Goal: Task Accomplishment & Management: Complete application form

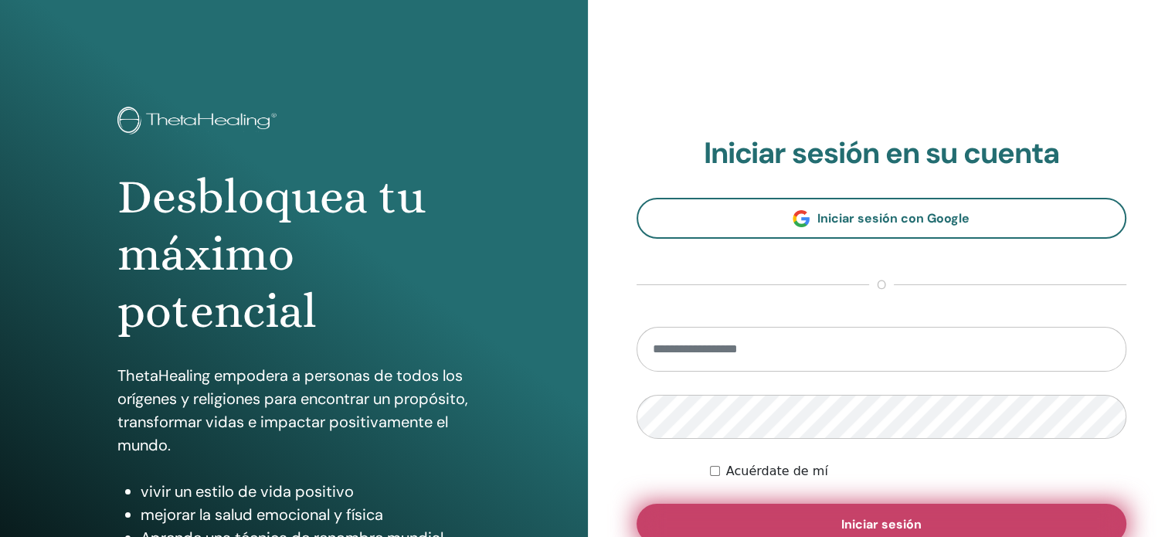
type input "**********"
drag, startPoint x: 813, startPoint y: 521, endPoint x: 816, endPoint y: 510, distance: 12.0
click at [815, 521] on button "Iniciar sesión" at bounding box center [881, 524] width 491 height 40
type input "**********"
click at [817, 514] on button "Iniciar sesión" at bounding box center [881, 524] width 491 height 40
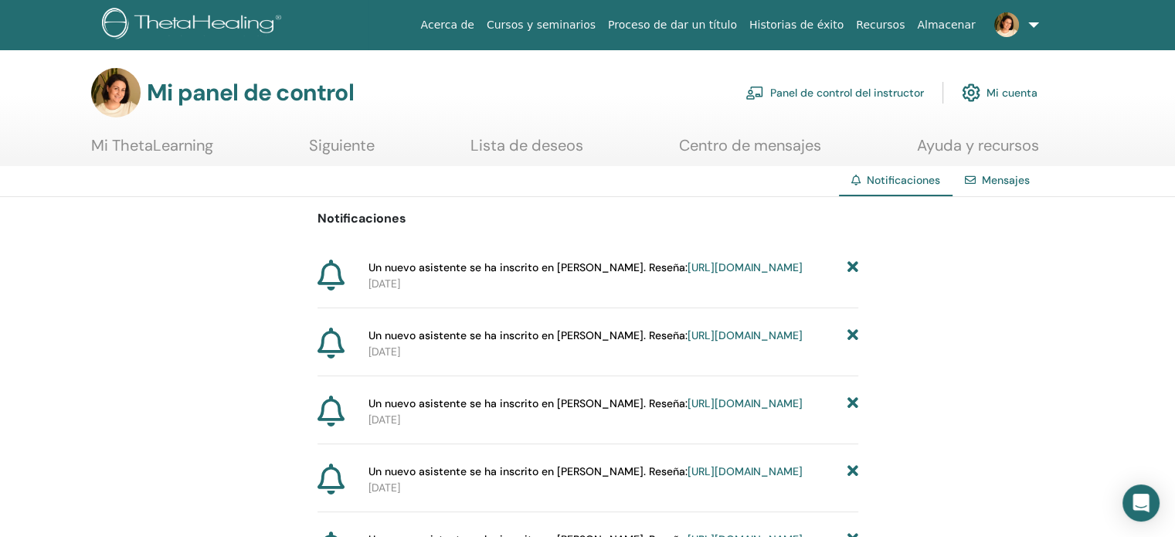
drag, startPoint x: 866, startPoint y: 86, endPoint x: 867, endPoint y: 100, distance: 14.8
click at [865, 87] on font "Panel de control del instructor" at bounding box center [847, 94] width 154 height 14
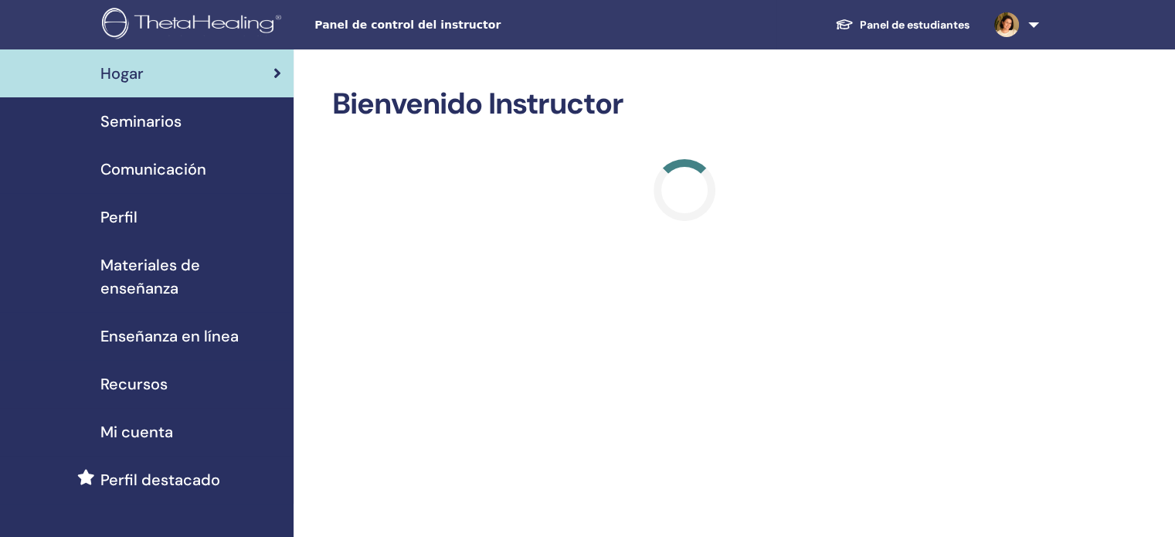
click at [154, 120] on font "Seminarios" at bounding box center [140, 121] width 81 height 20
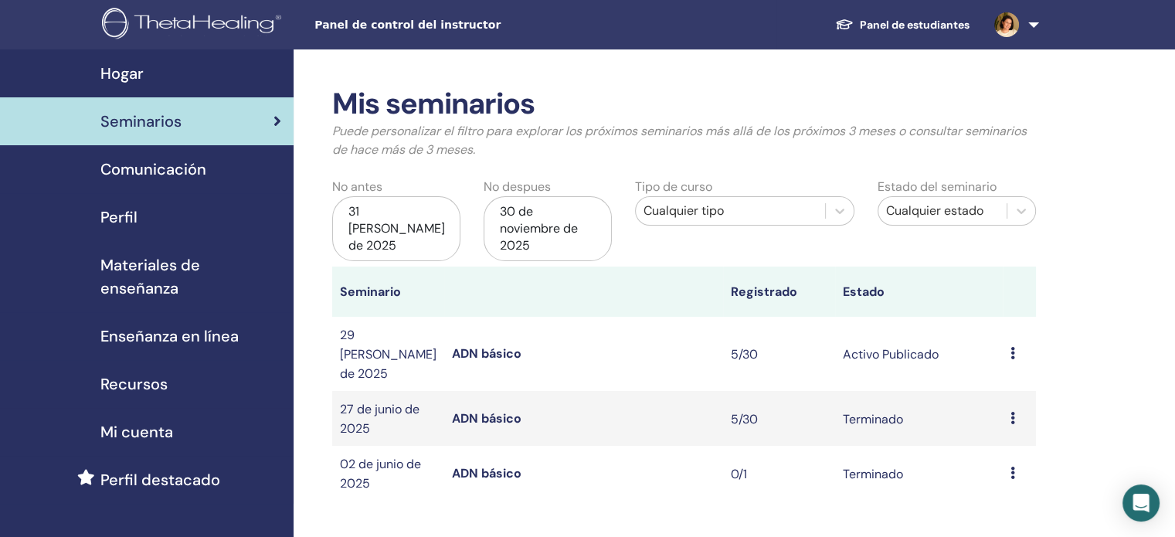
click at [508, 345] on font "ADN básico" at bounding box center [487, 353] width 70 height 16
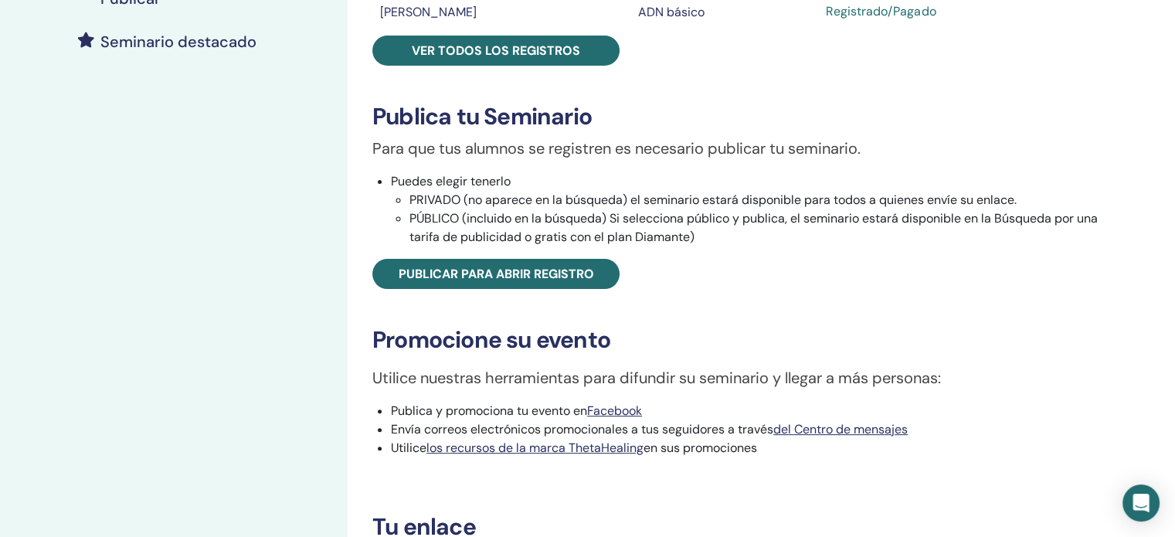
scroll to position [386, 0]
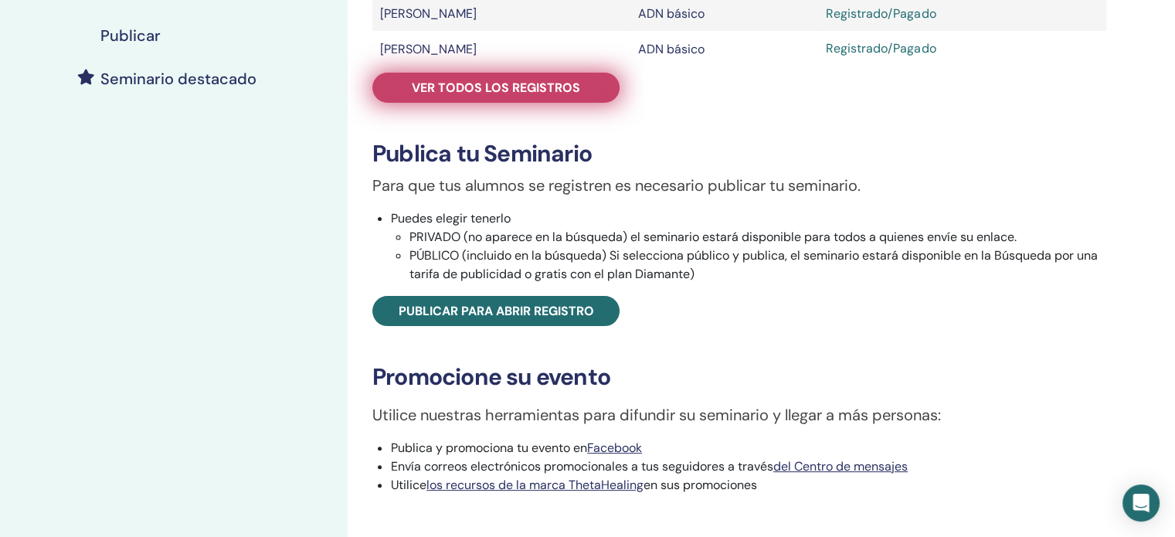
click at [528, 100] on link "Ver todos los registros" at bounding box center [495, 88] width 247 height 30
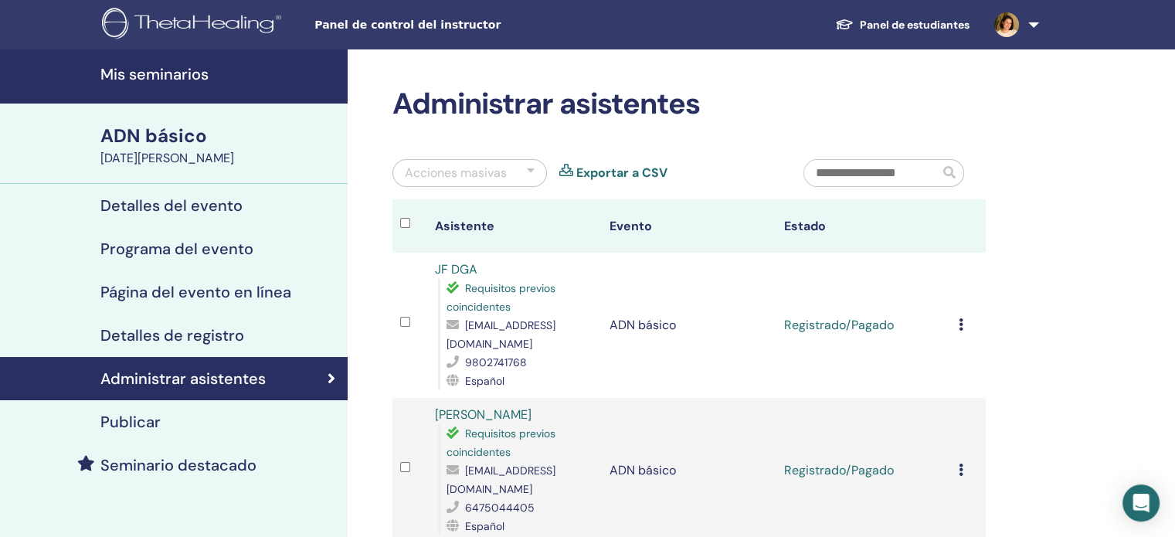
click at [218, 336] on font "Detalles de registro" at bounding box center [172, 335] width 144 height 20
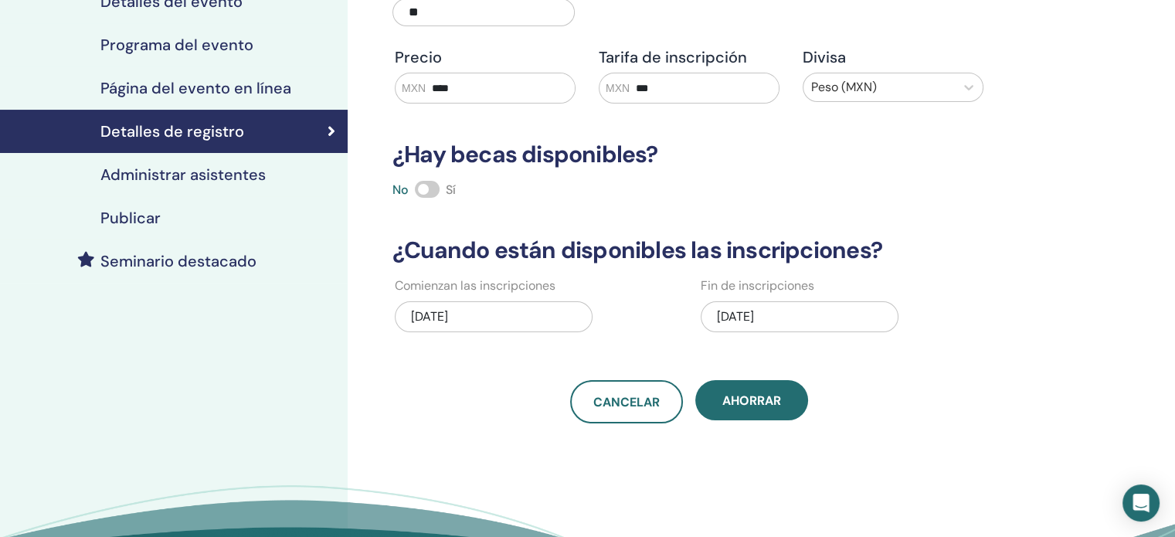
scroll to position [309, 0]
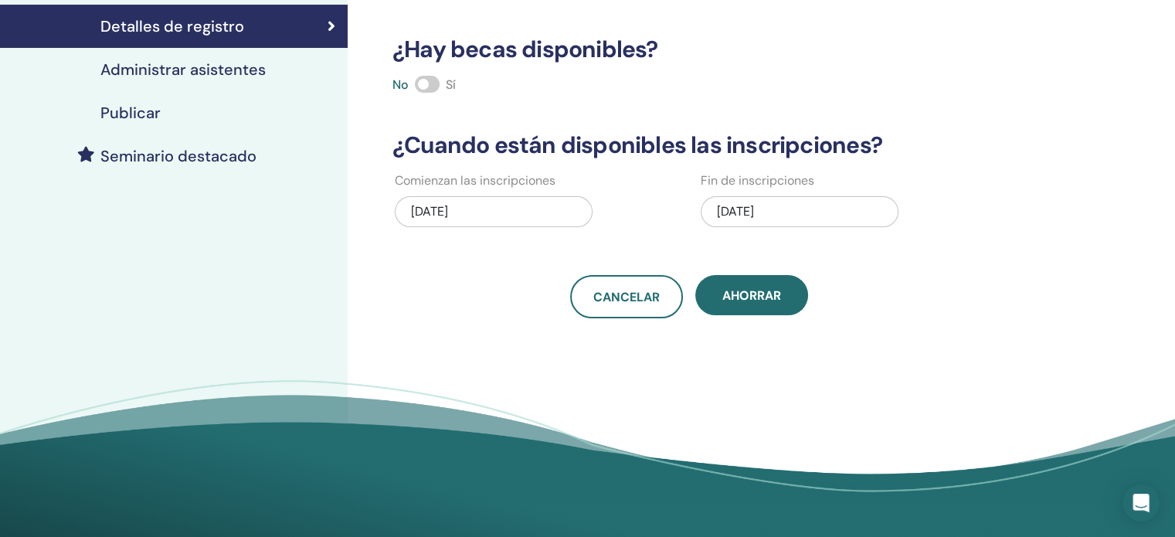
click at [810, 209] on div "31/08/2025" at bounding box center [800, 211] width 198 height 31
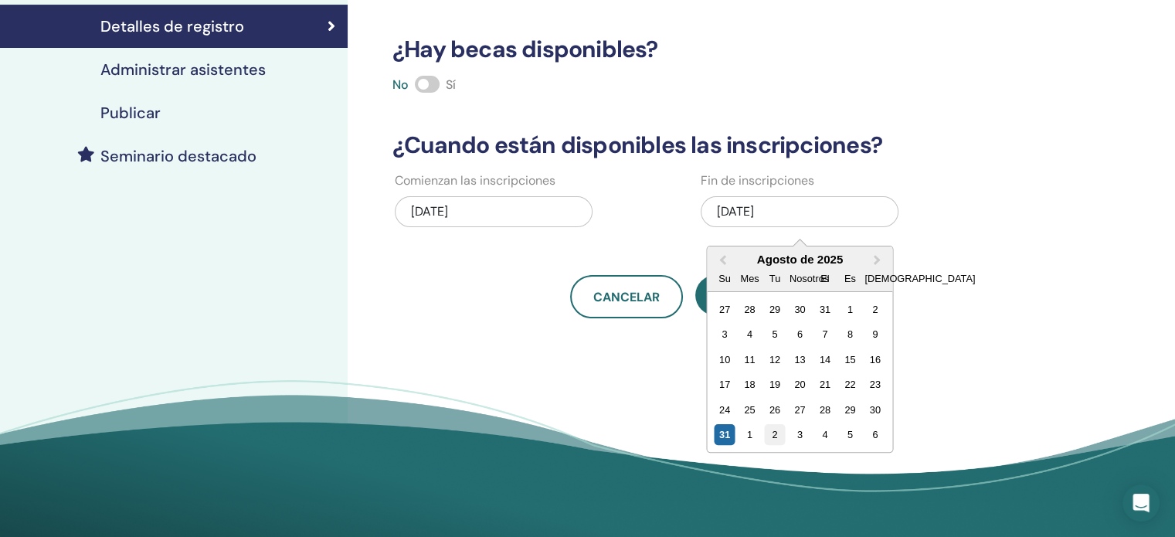
click at [775, 432] on font "2" at bounding box center [774, 435] width 5 height 12
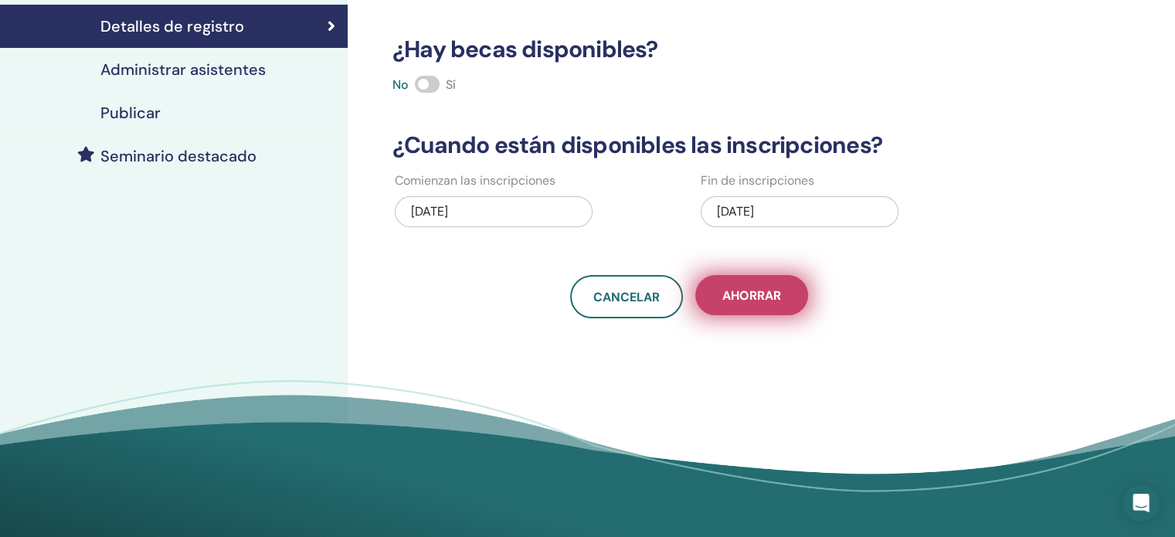
click at [770, 293] on font "Ahorrar" at bounding box center [751, 295] width 59 height 16
click at [772, 299] on font "Ahorrar" at bounding box center [751, 295] width 59 height 16
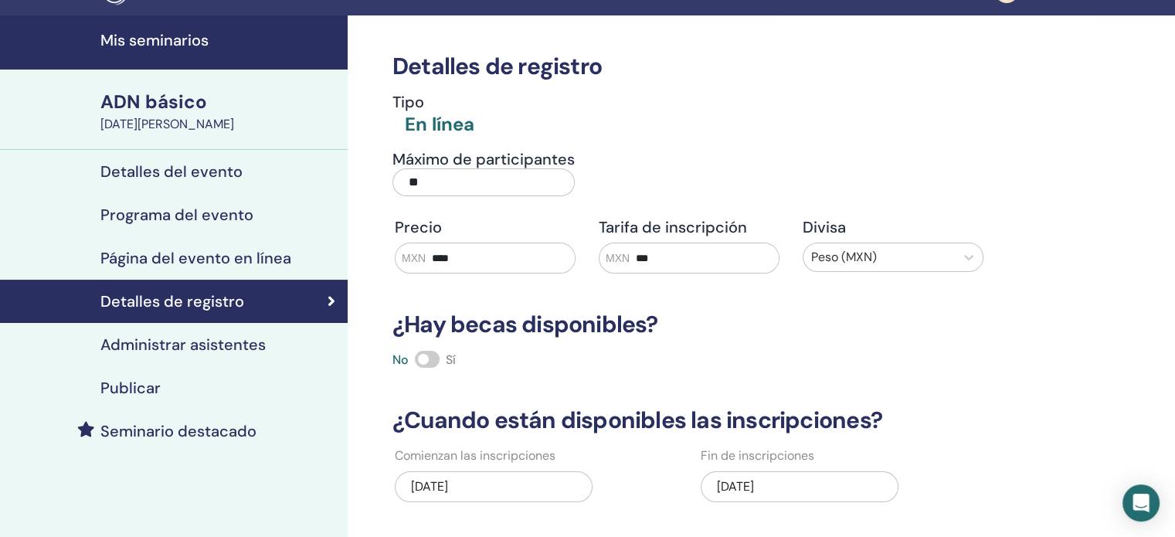
scroll to position [0, 0]
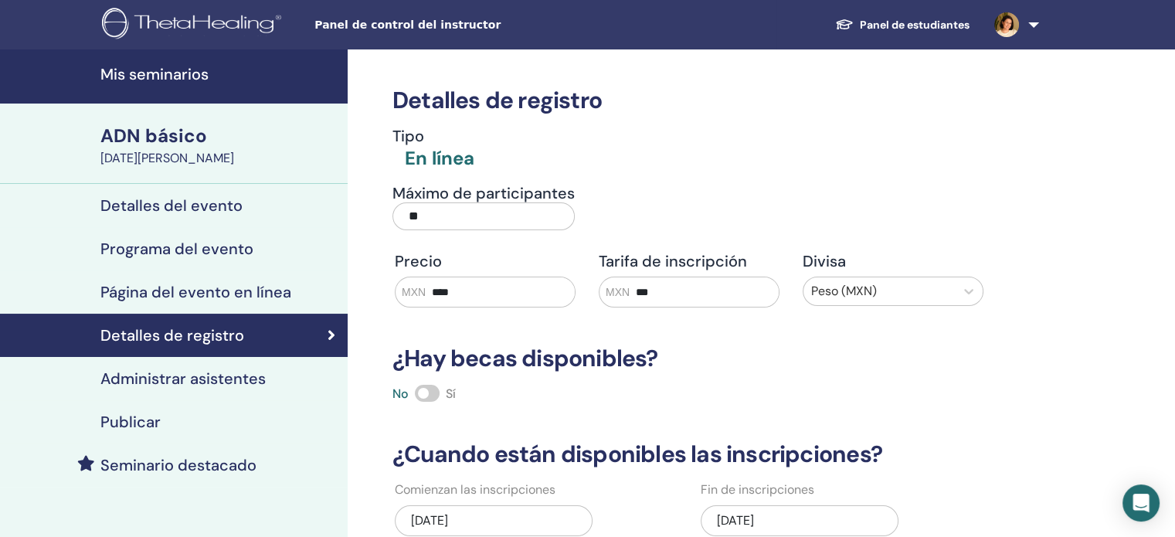
click at [259, 200] on div "Detalles del evento" at bounding box center [173, 205] width 323 height 19
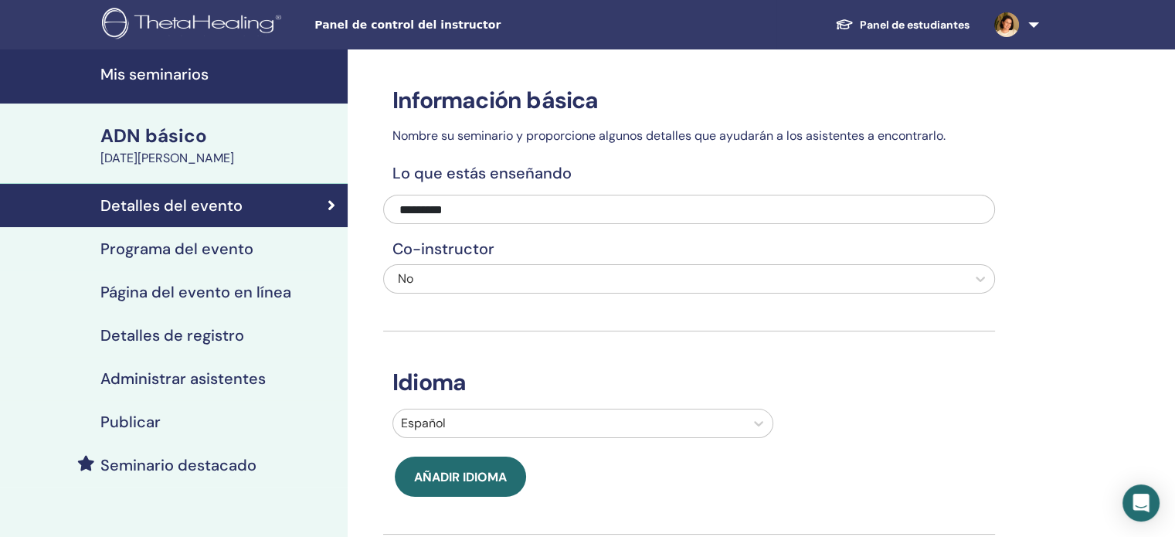
click at [1023, 20] on span at bounding box center [1006, 24] width 37 height 12
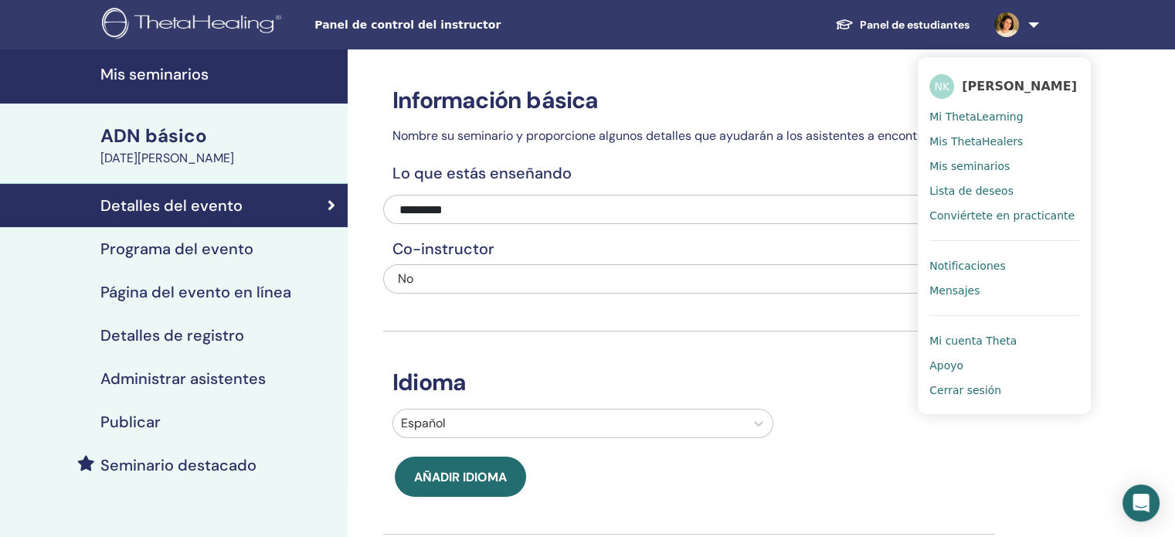
click at [969, 395] on font "Cerrar sesión" at bounding box center [965, 390] width 72 height 12
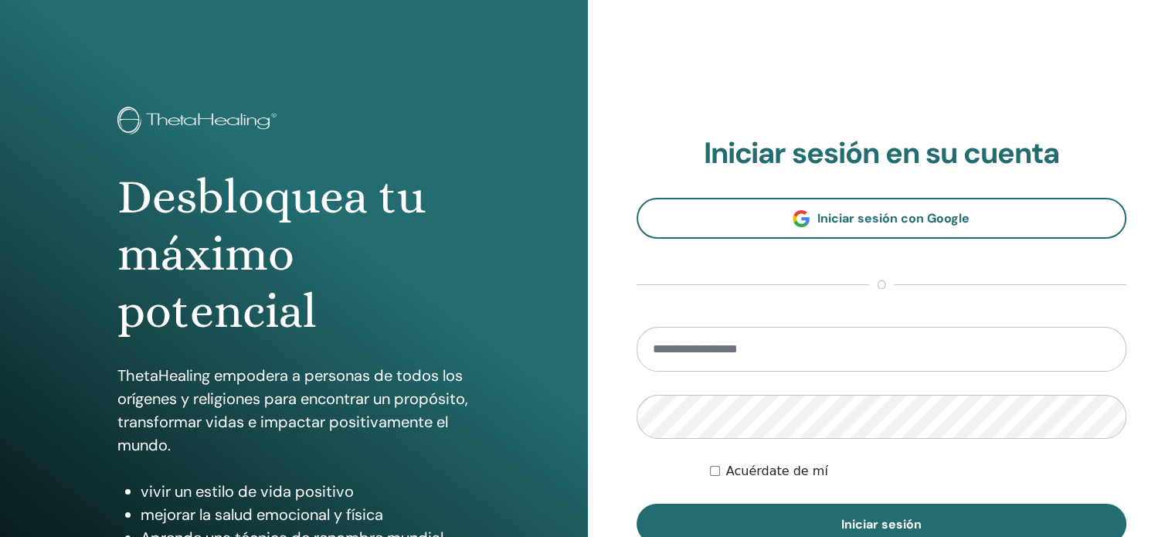
type input "**********"
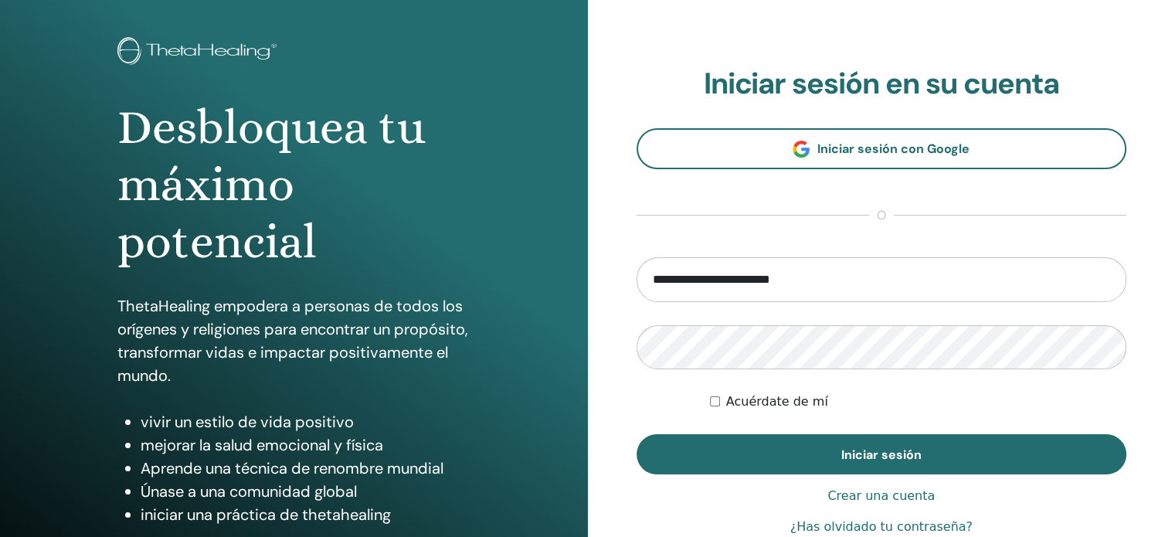
scroll to position [120, 0]
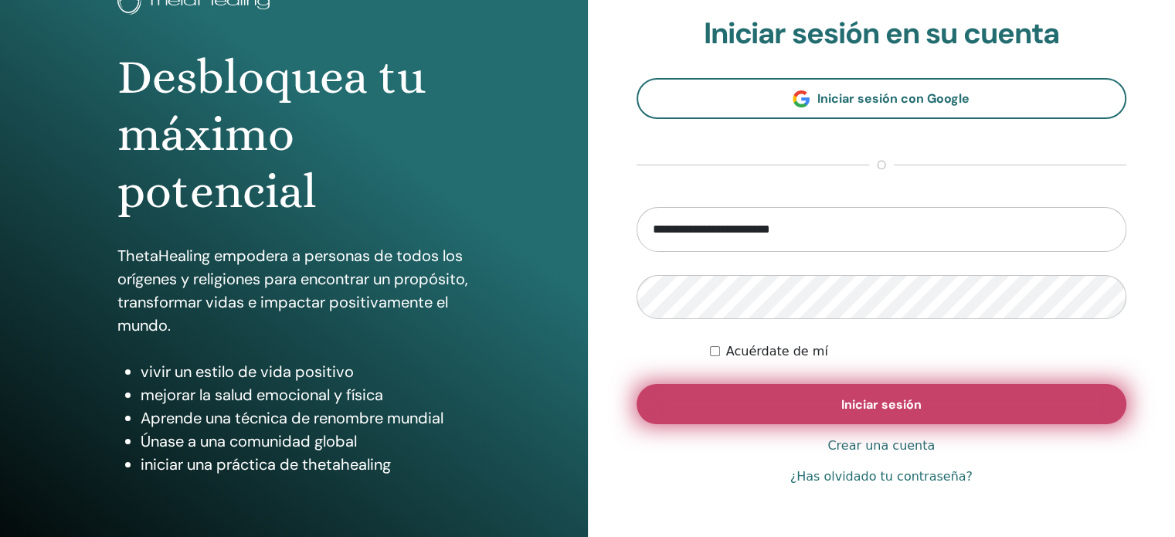
click at [880, 403] on font "Iniciar sesión" at bounding box center [881, 404] width 80 height 16
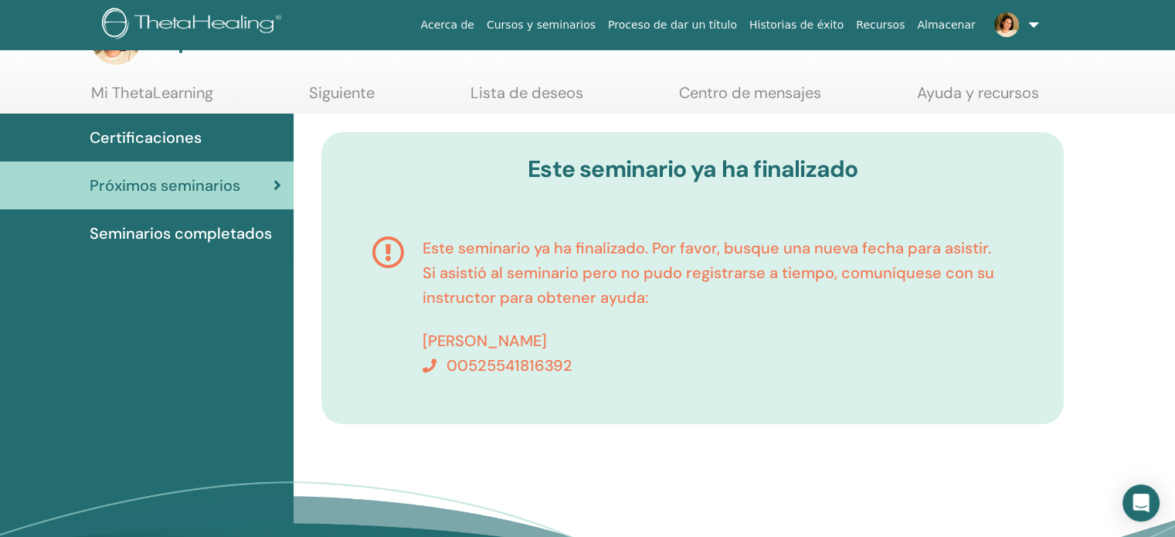
scroll to position [34, 0]
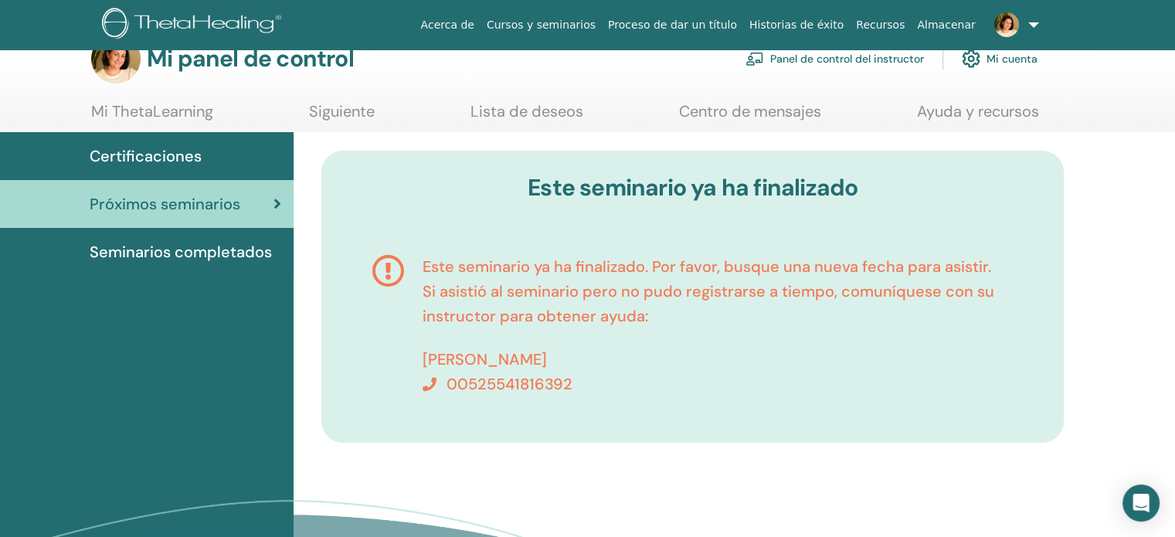
click at [1023, 29] on span at bounding box center [1006, 24] width 37 height 12
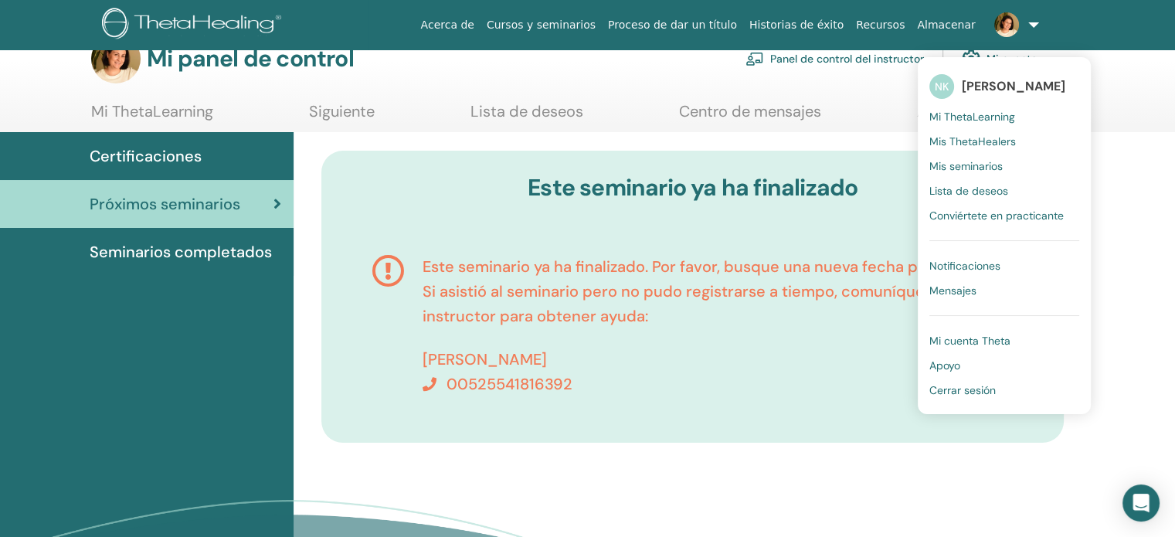
click at [996, 385] on font "Cerrar sesión" at bounding box center [962, 390] width 66 height 14
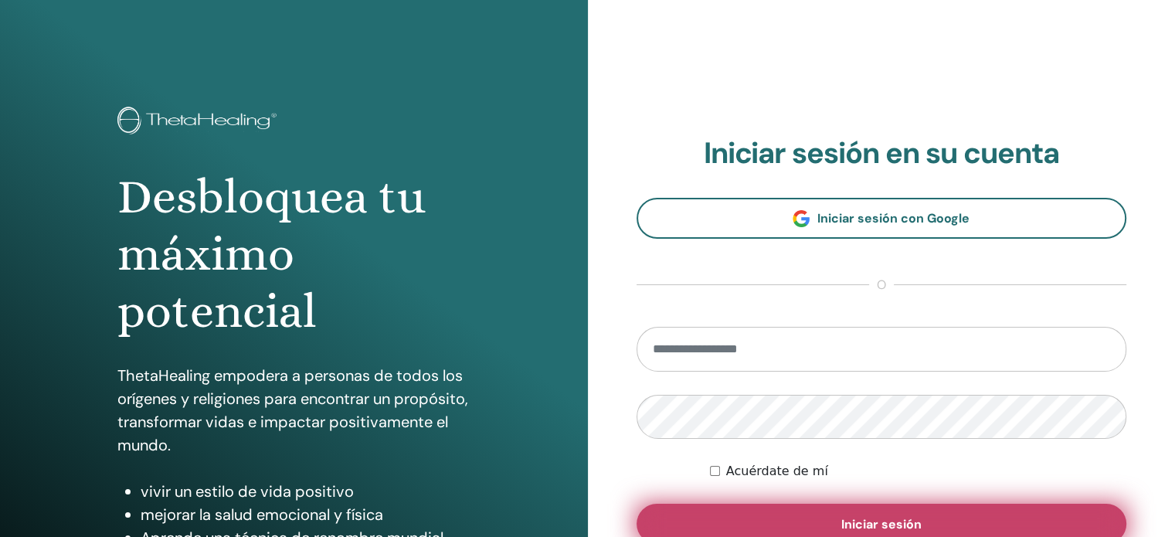
type input "**********"
click at [806, 518] on button "Iniciar sesión" at bounding box center [881, 524] width 491 height 40
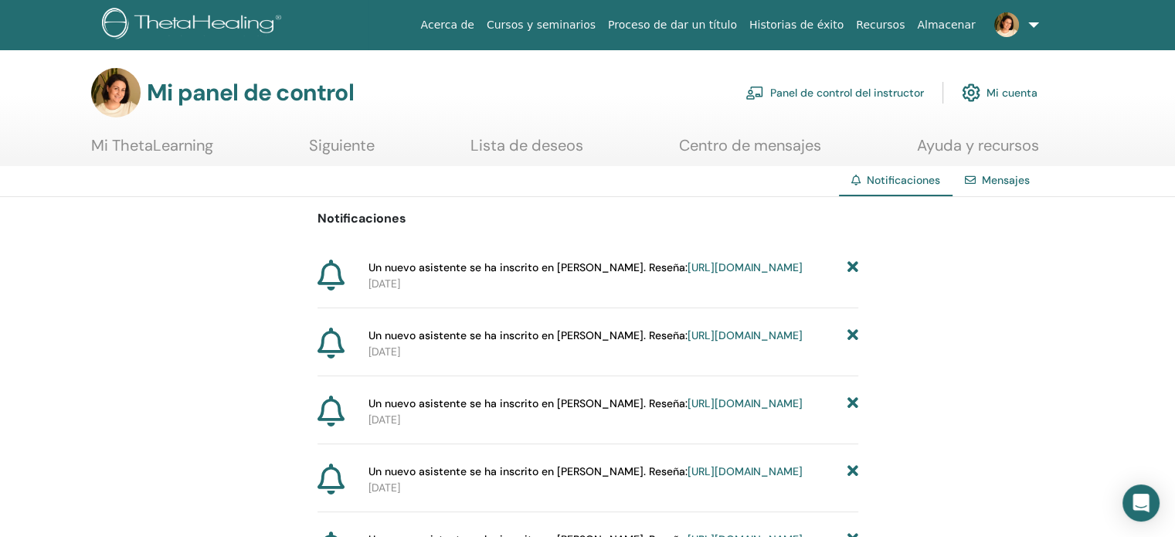
click at [857, 93] on font "Panel de control del instructor" at bounding box center [847, 94] width 154 height 14
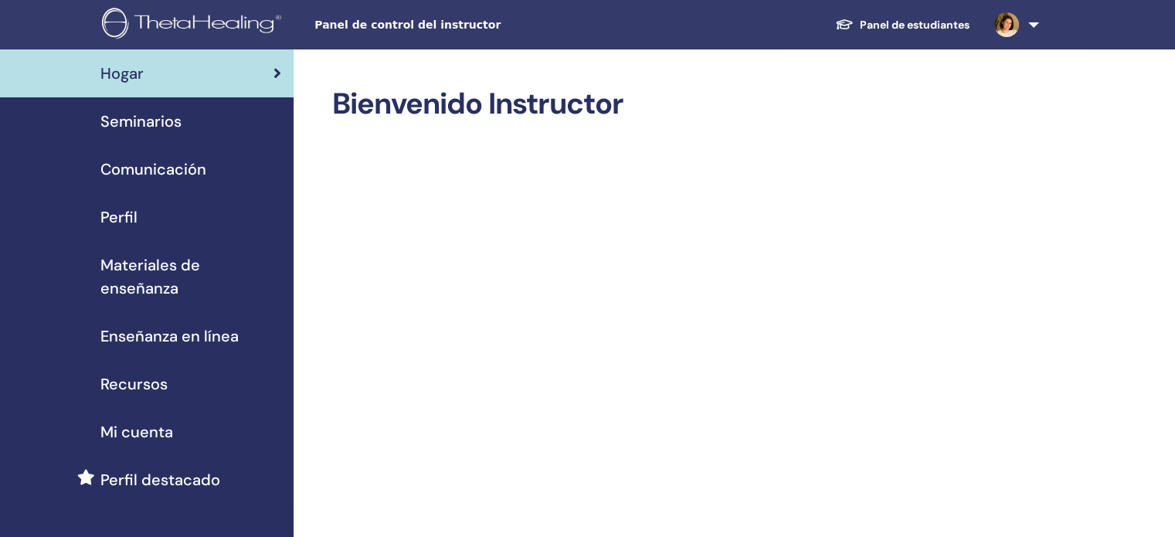
click at [192, 117] on div "Seminarios" at bounding box center [146, 121] width 269 height 23
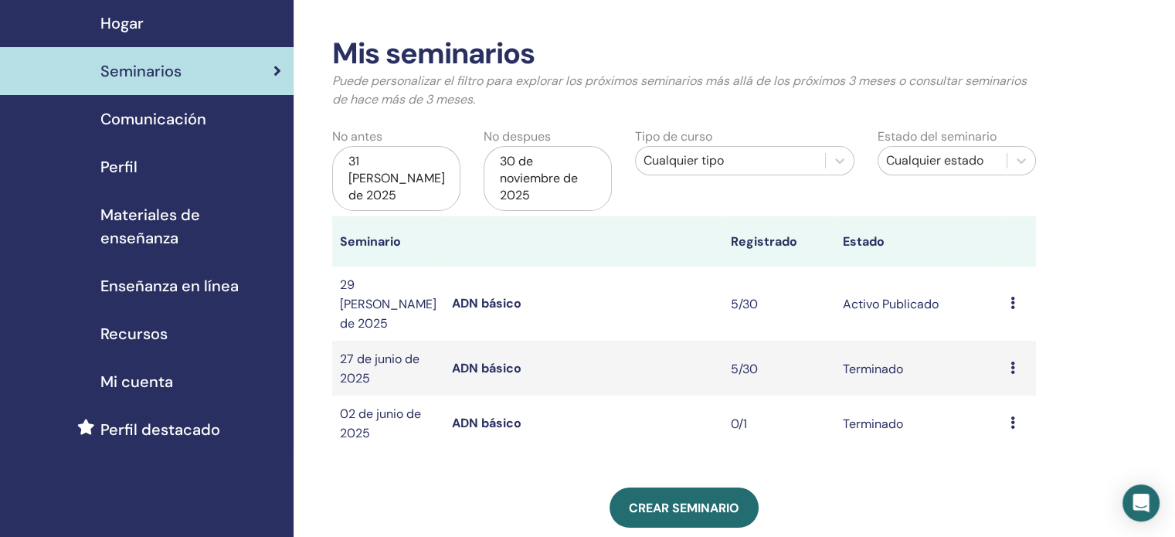
scroll to position [77, 0]
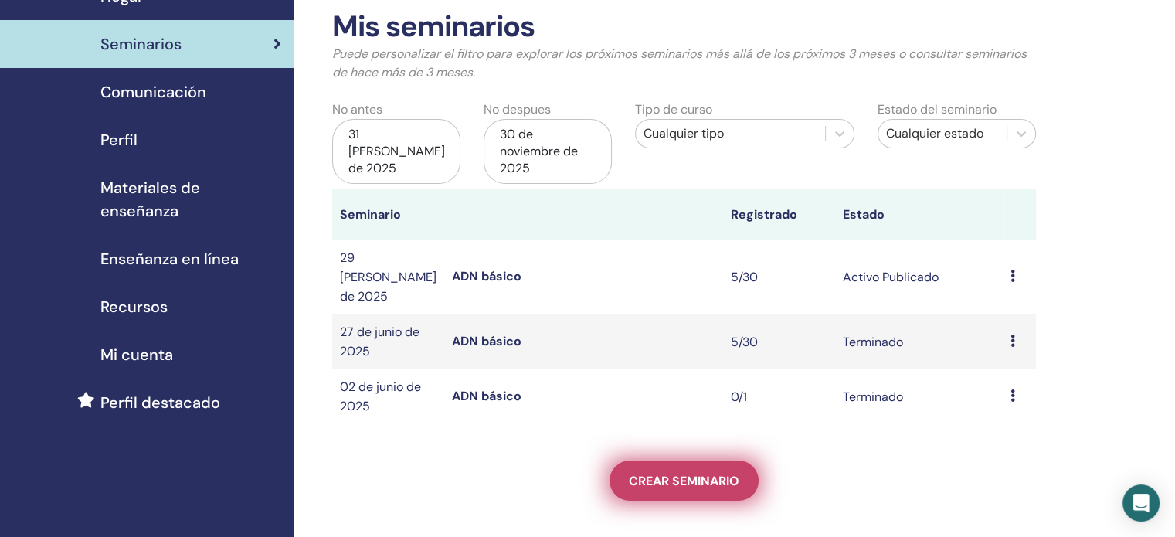
click at [704, 460] on link "Crear seminario" at bounding box center [683, 480] width 149 height 40
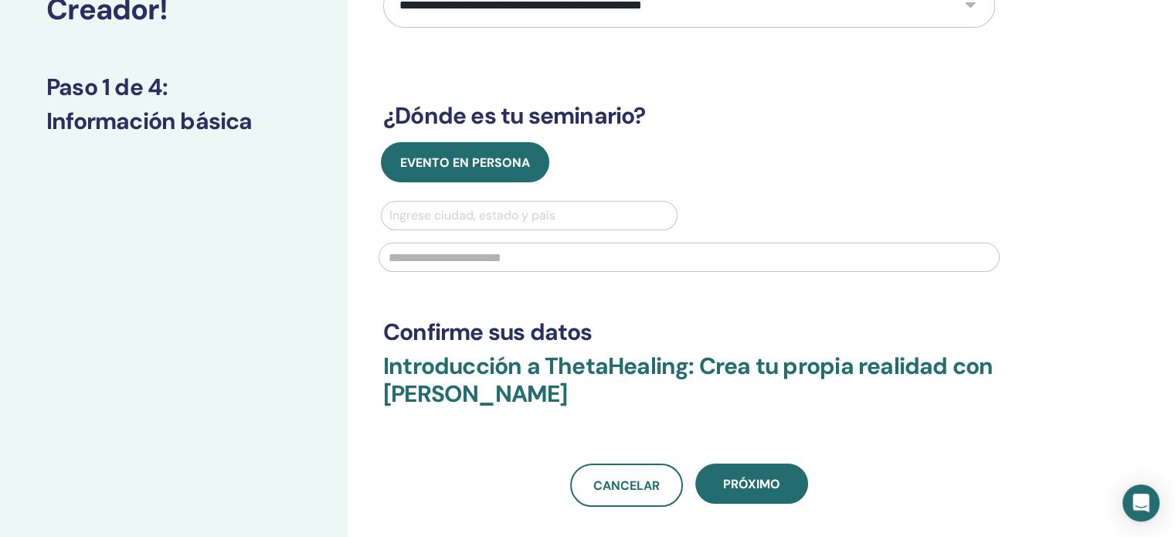
scroll to position [154, 0]
click at [969, 11] on select "**********" at bounding box center [689, 5] width 612 height 45
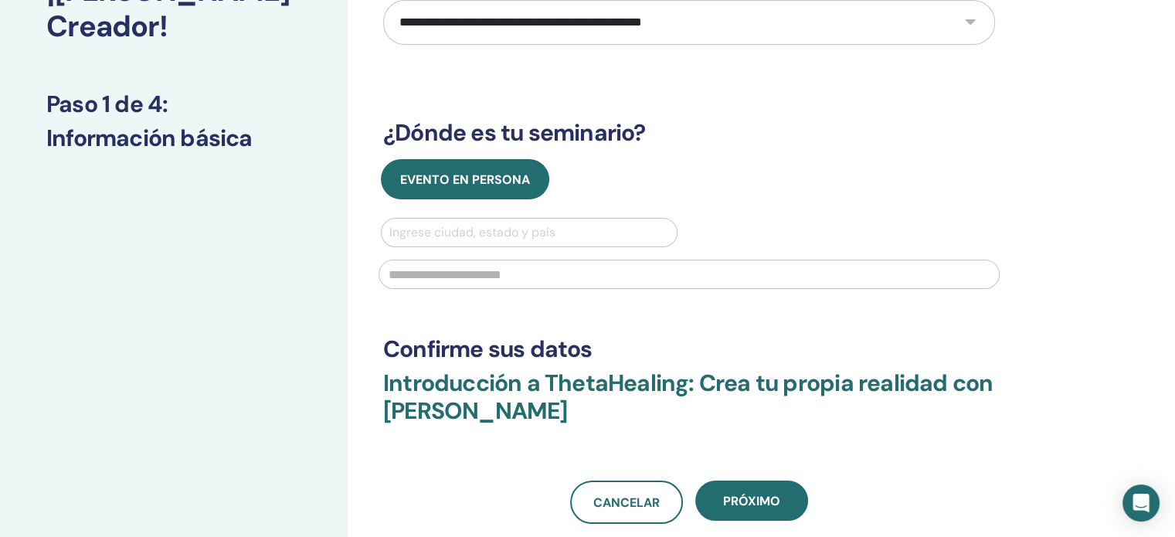
select select "*"
click at [383, 0] on select "**********" at bounding box center [689, 22] width 612 height 45
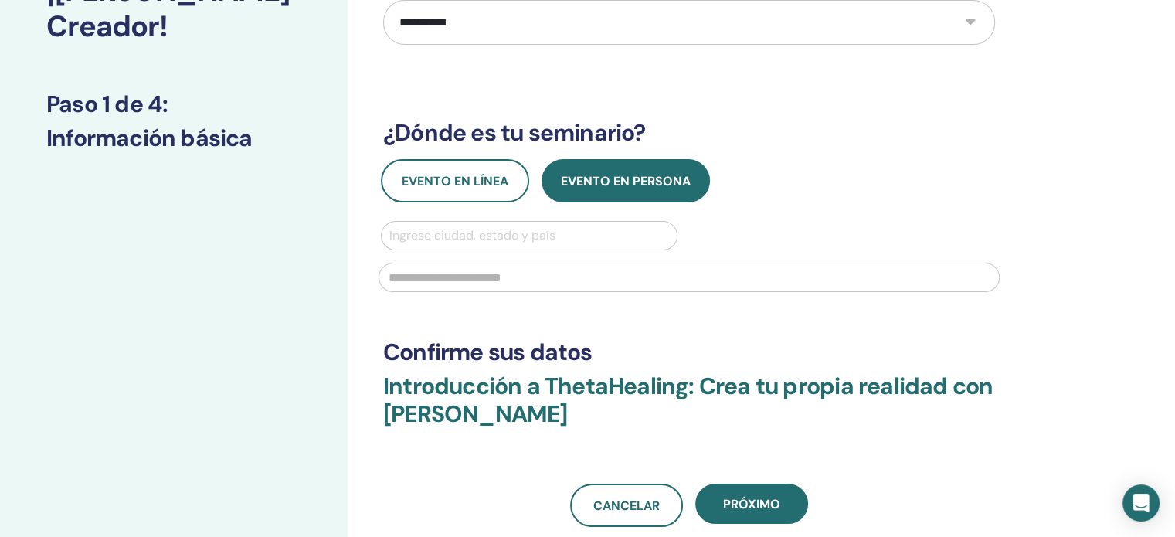
click at [559, 240] on div at bounding box center [529, 236] width 280 height 22
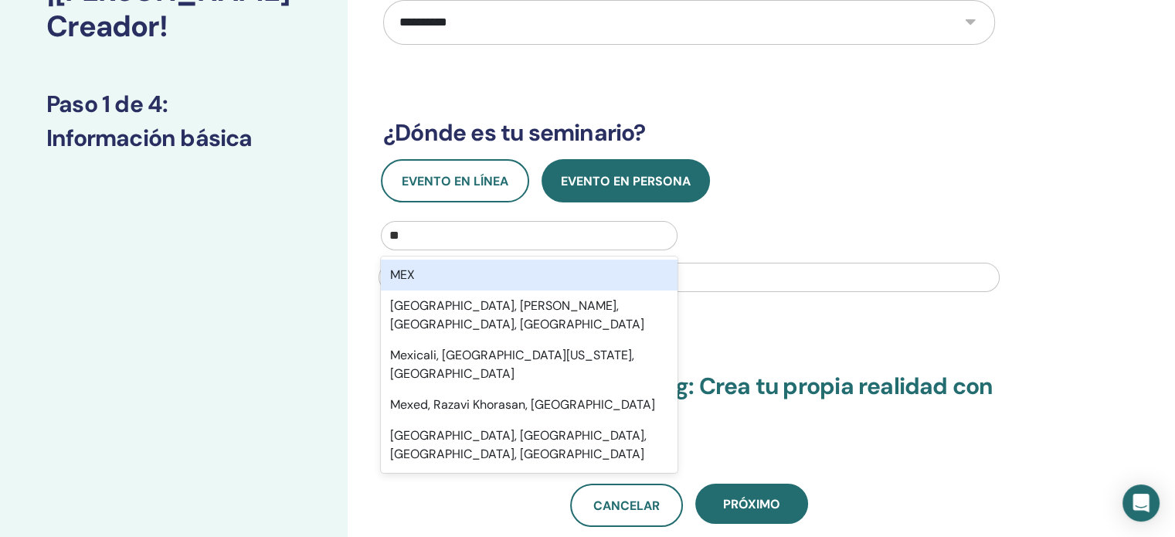
type input "*"
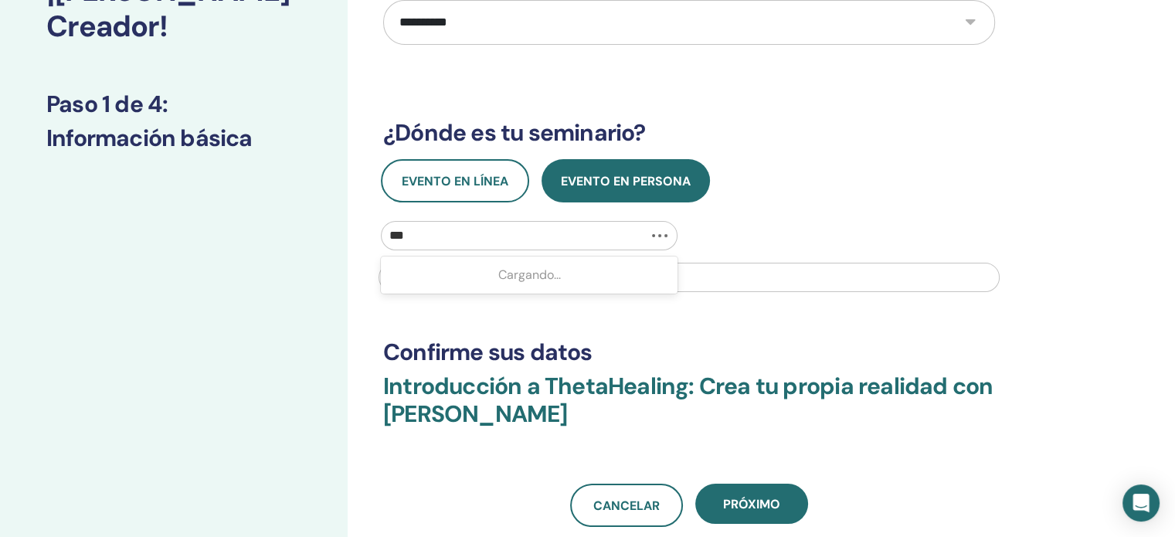
type input "****"
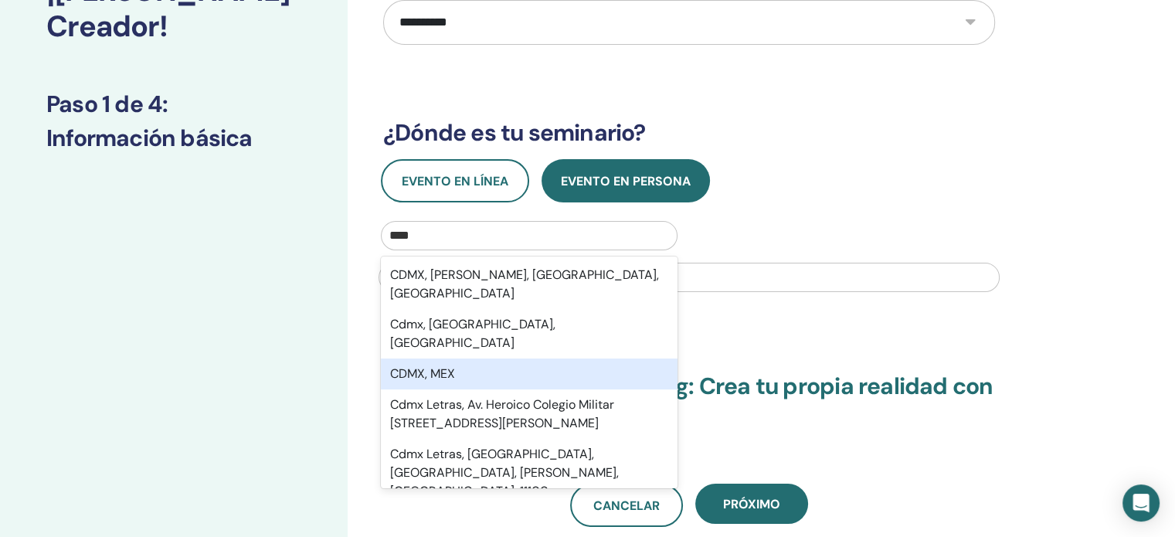
click at [527, 358] on div "CDMX, MEX" at bounding box center [529, 373] width 297 height 31
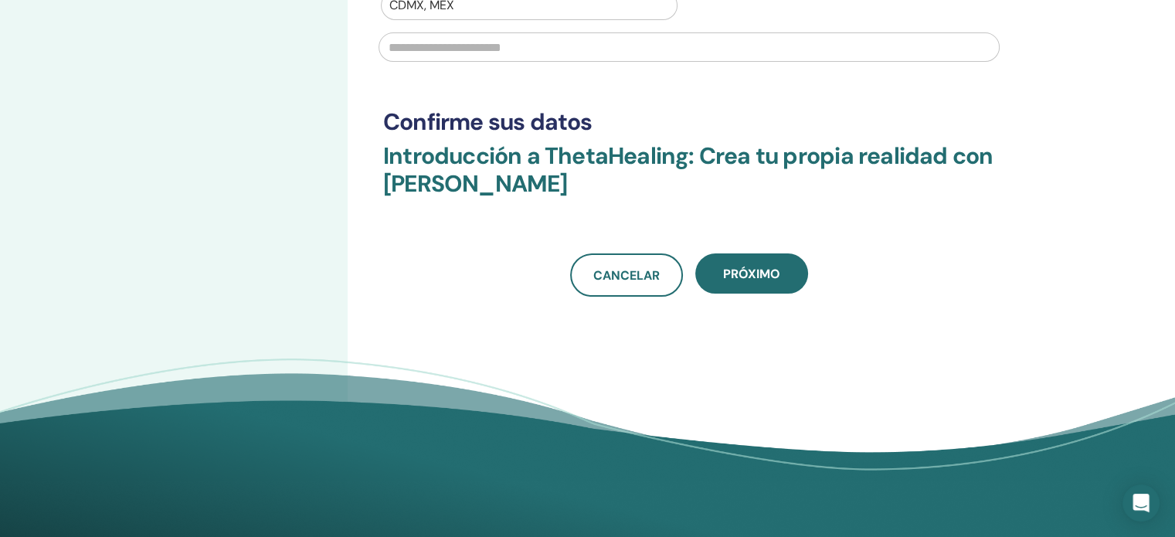
scroll to position [369, 0]
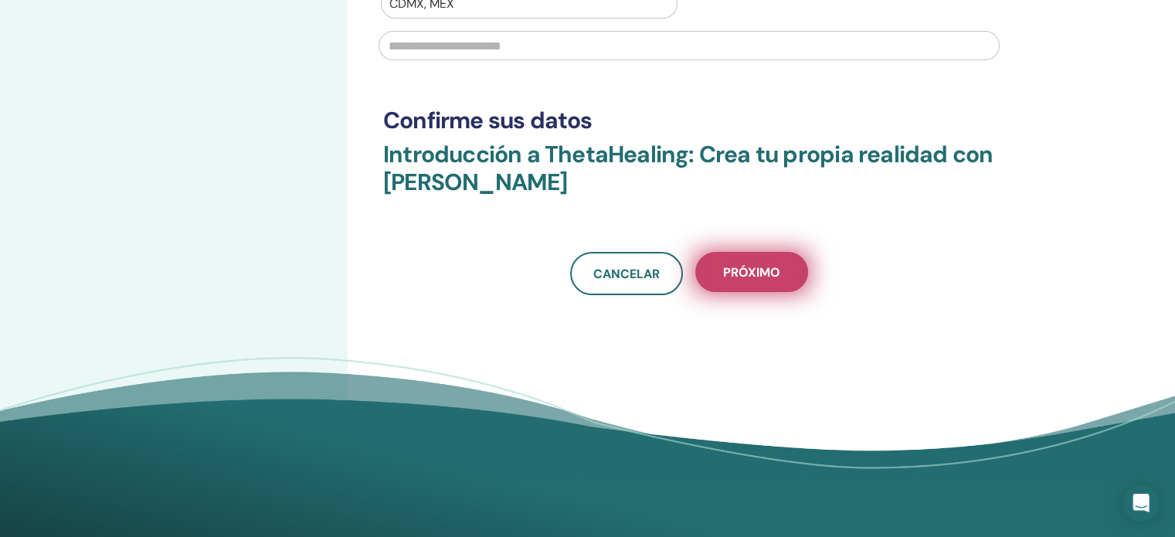
click at [784, 283] on button "Próximo" at bounding box center [751, 272] width 113 height 40
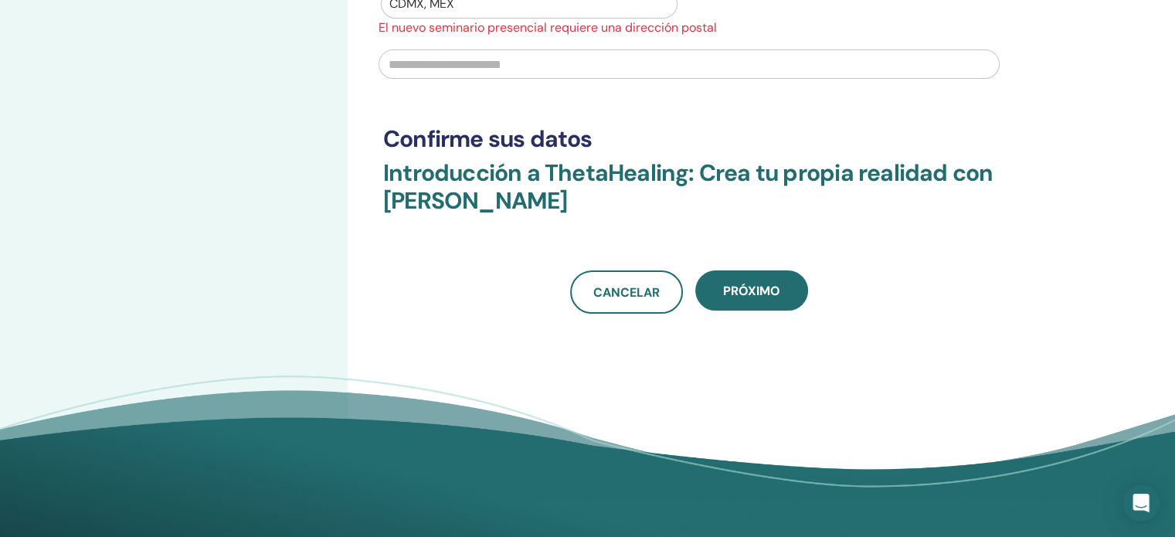
click at [607, 70] on input "text" at bounding box center [688, 63] width 621 height 29
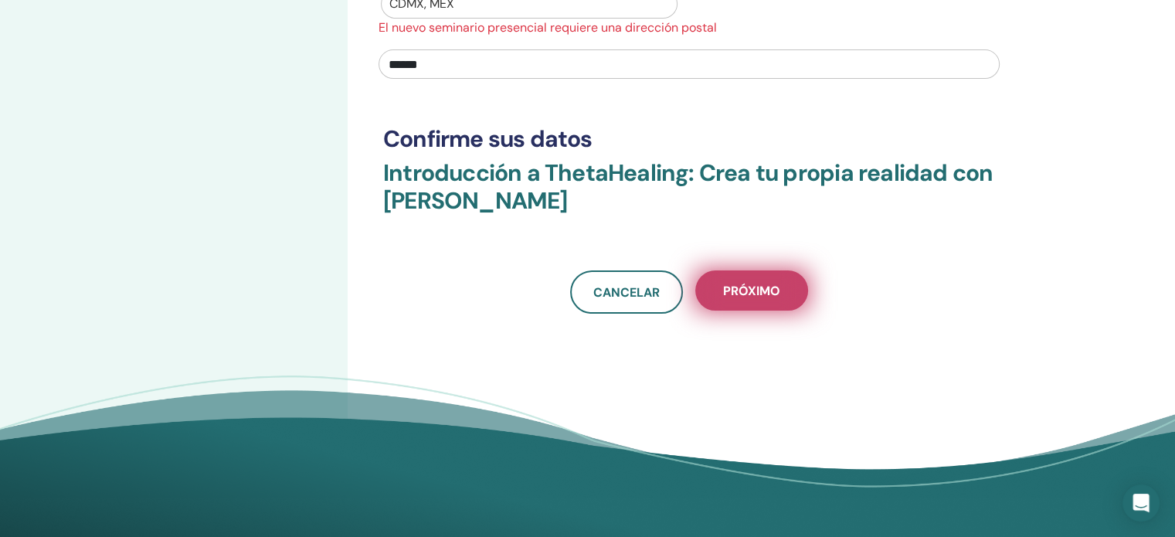
type input "******"
click at [765, 305] on button "Próximo" at bounding box center [751, 290] width 113 height 40
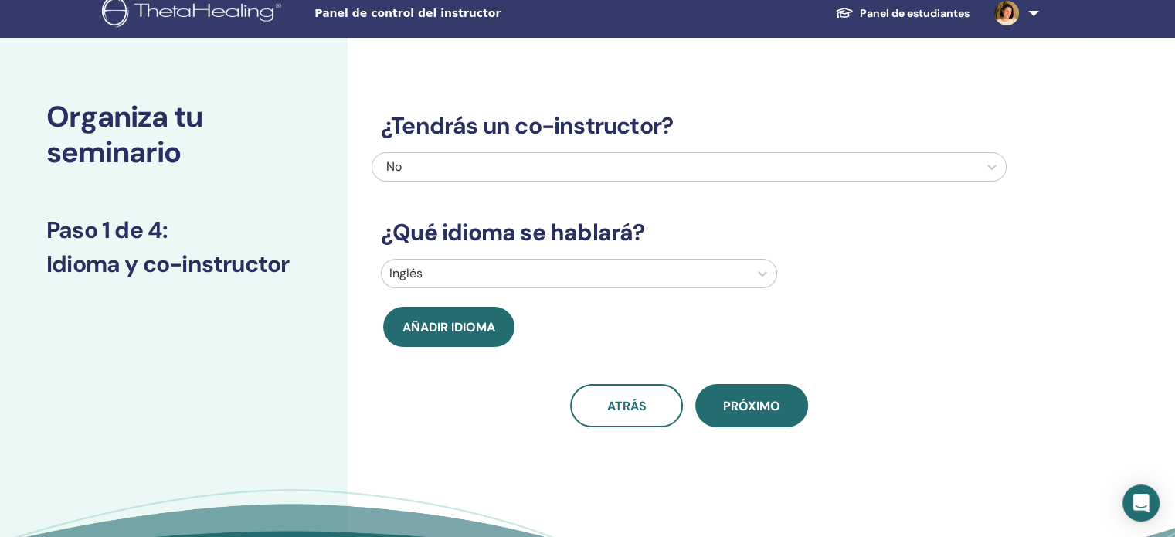
scroll to position [0, 0]
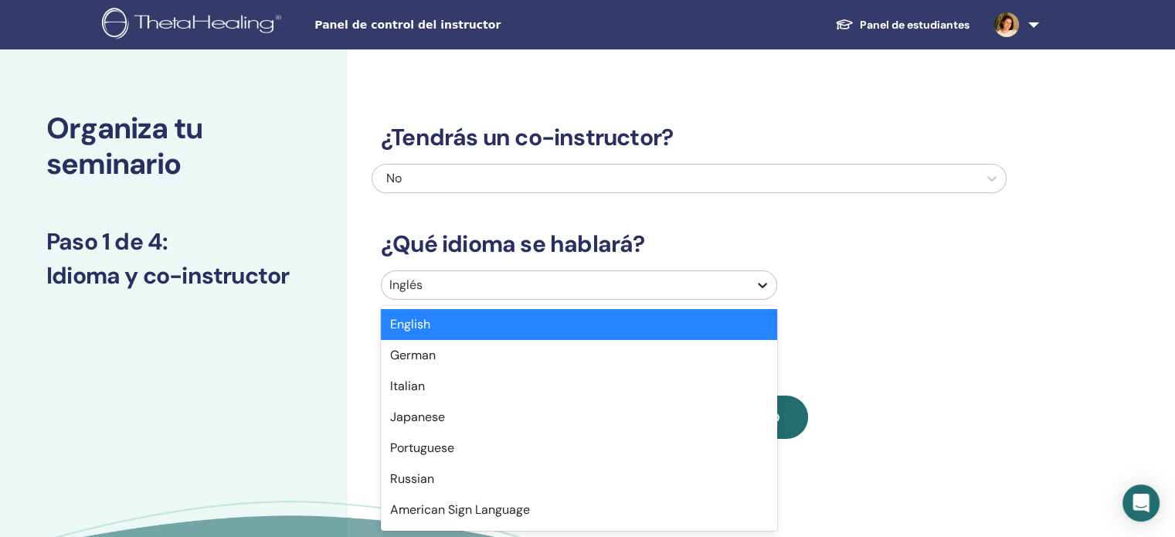
click at [761, 283] on icon at bounding box center [762, 284] width 15 height 15
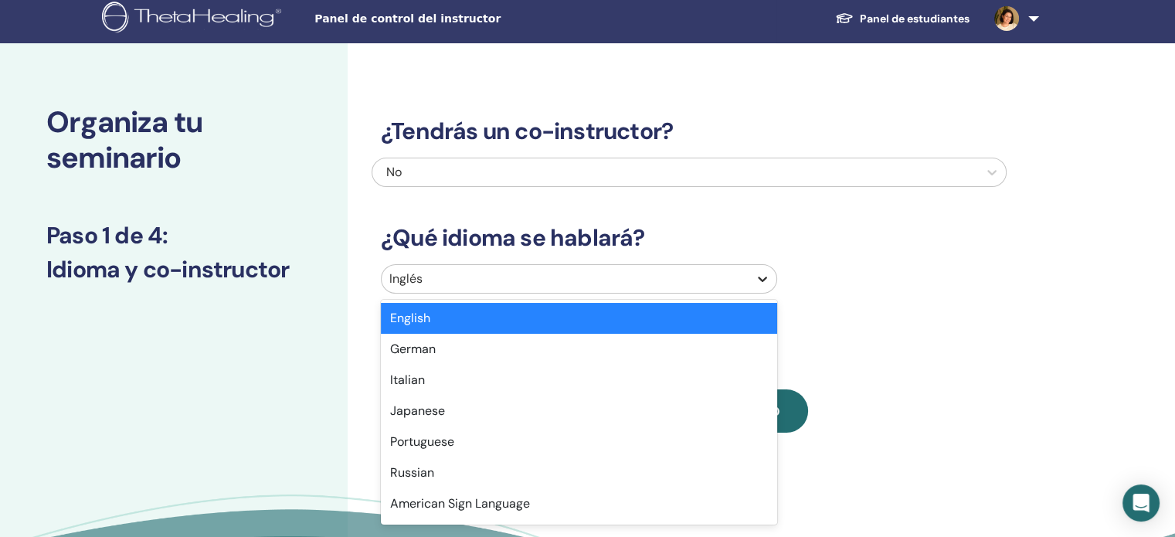
scroll to position [6, 0]
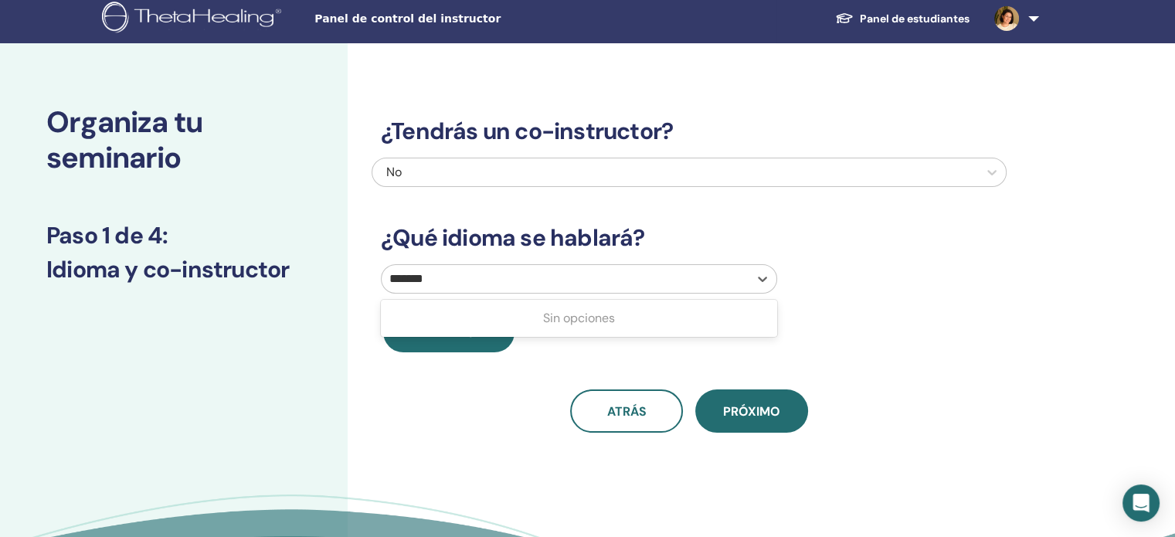
type input "*******"
click at [755, 284] on icon at bounding box center [762, 278] width 15 height 15
click at [753, 282] on div at bounding box center [762, 279] width 28 height 28
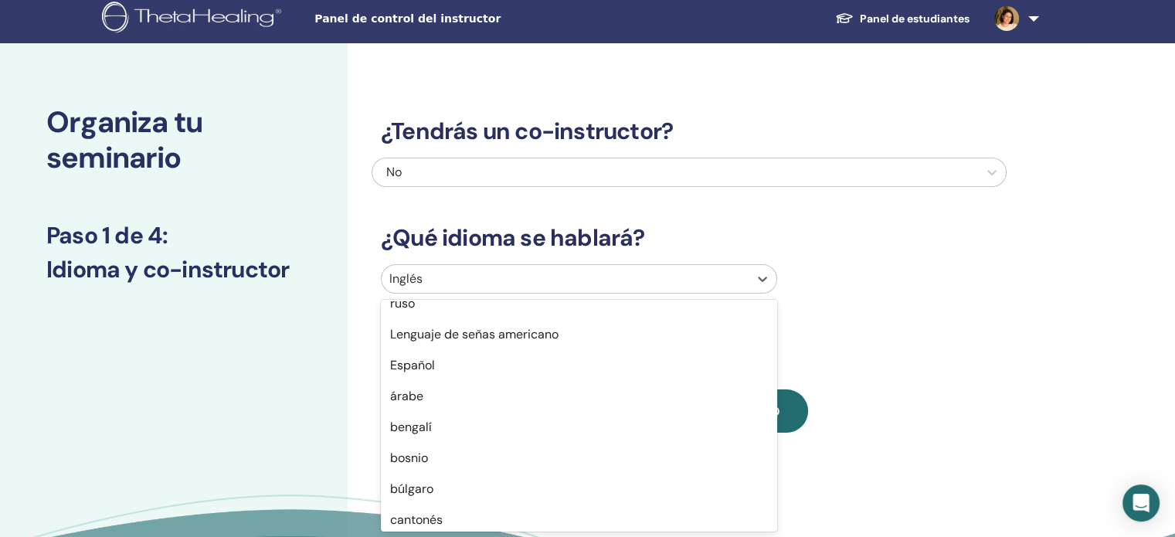
scroll to position [182, 0]
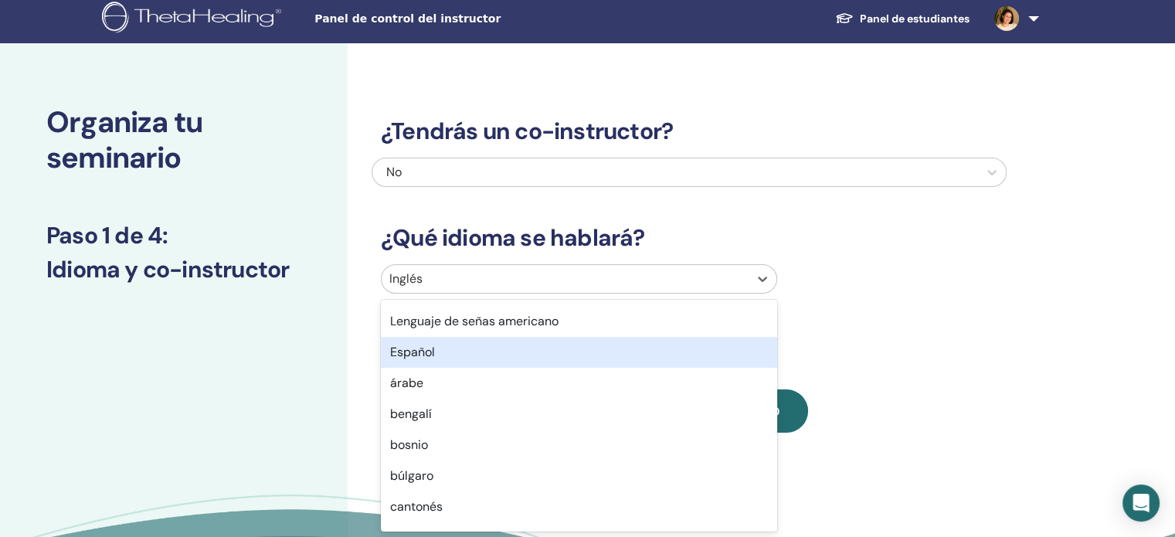
click at [637, 355] on div "Español" at bounding box center [579, 352] width 396 height 31
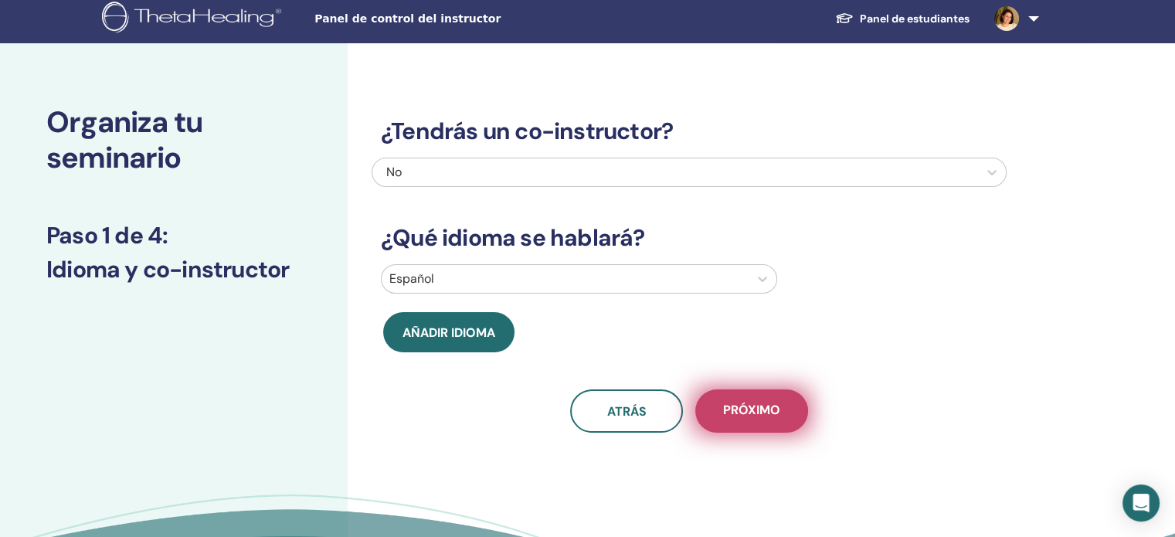
click at [747, 404] on font "Próximo" at bounding box center [751, 410] width 57 height 16
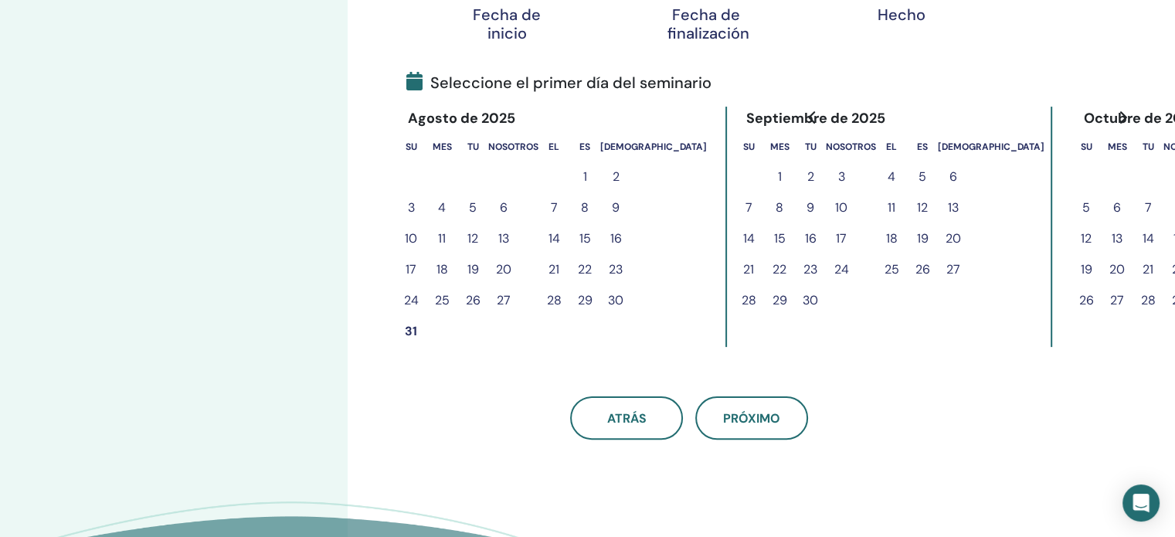
scroll to position [315, 0]
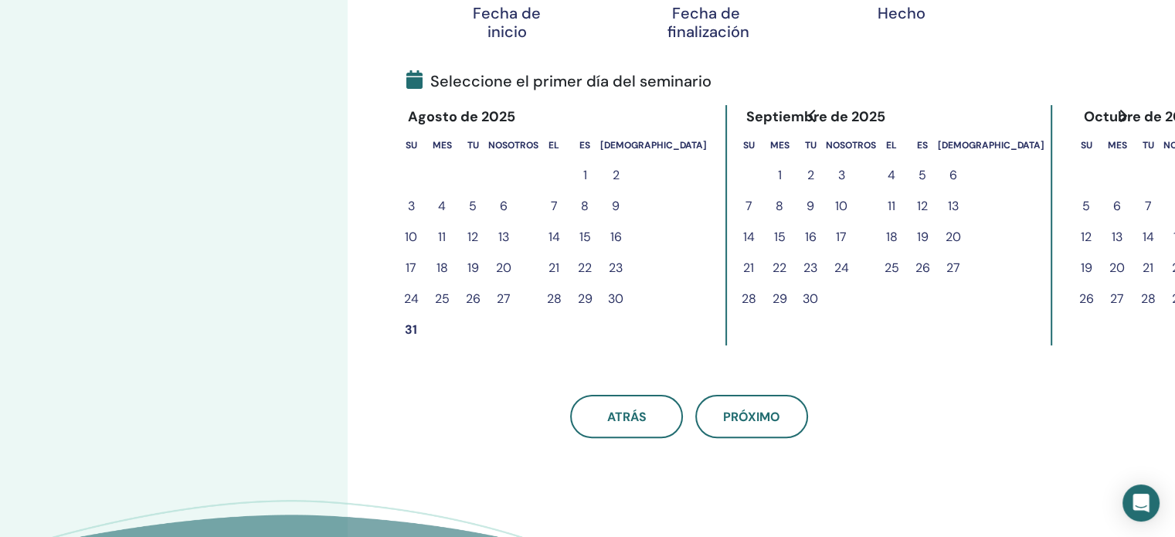
click at [409, 327] on font "31" at bounding box center [411, 329] width 12 height 16
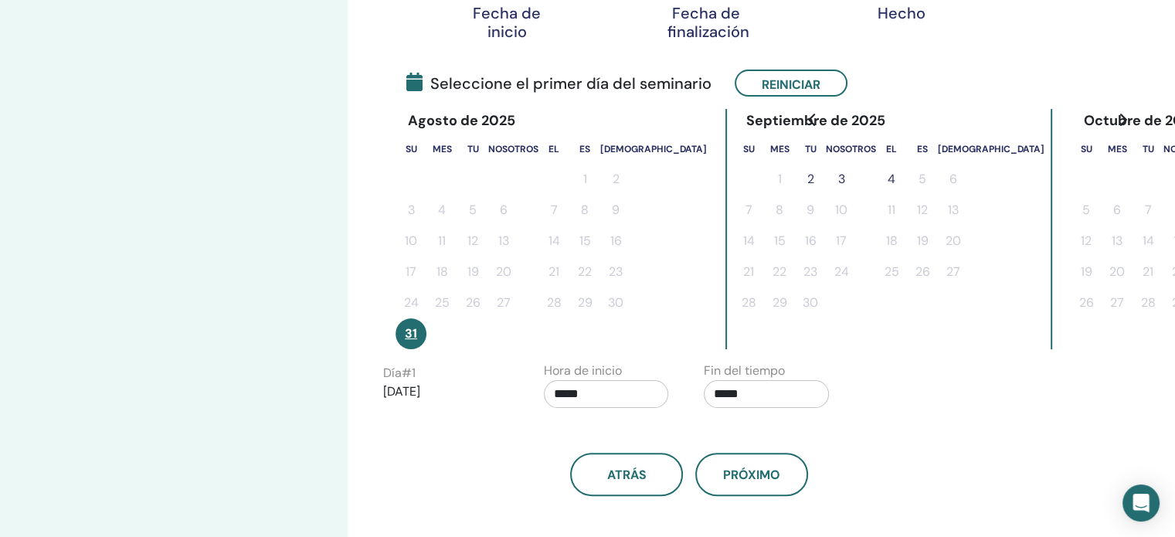
click at [807, 175] on font "2" at bounding box center [810, 179] width 7 height 16
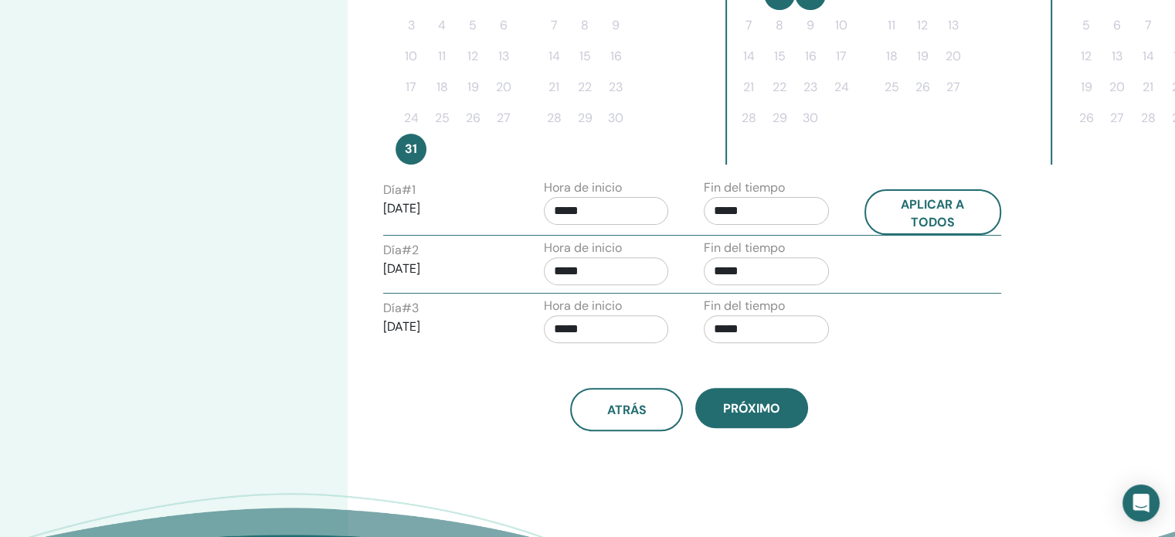
scroll to position [547, 0]
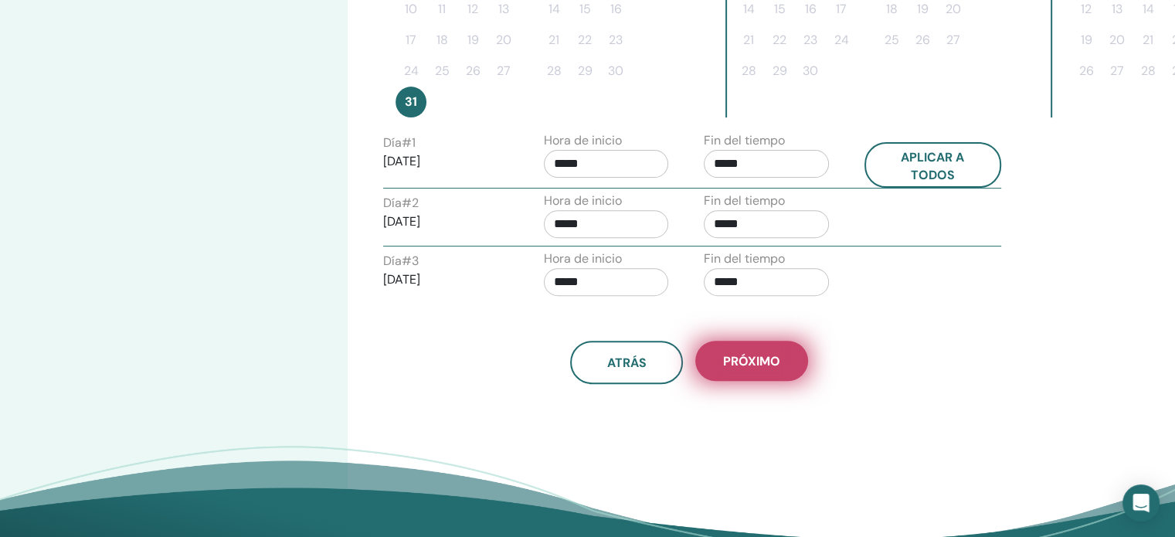
click at [780, 355] on button "Próximo" at bounding box center [751, 361] width 113 height 40
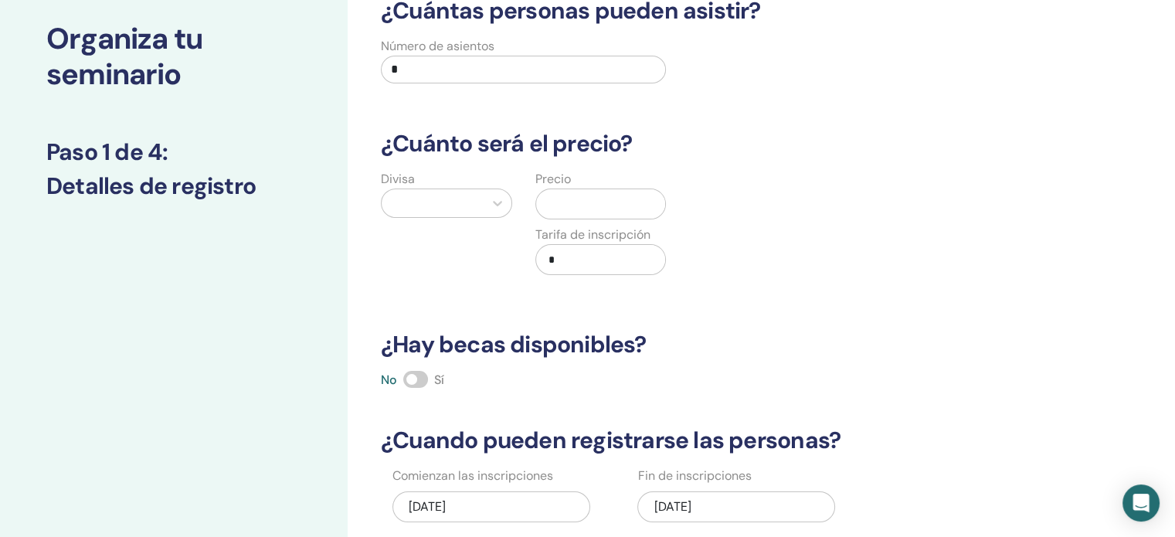
scroll to position [83, 0]
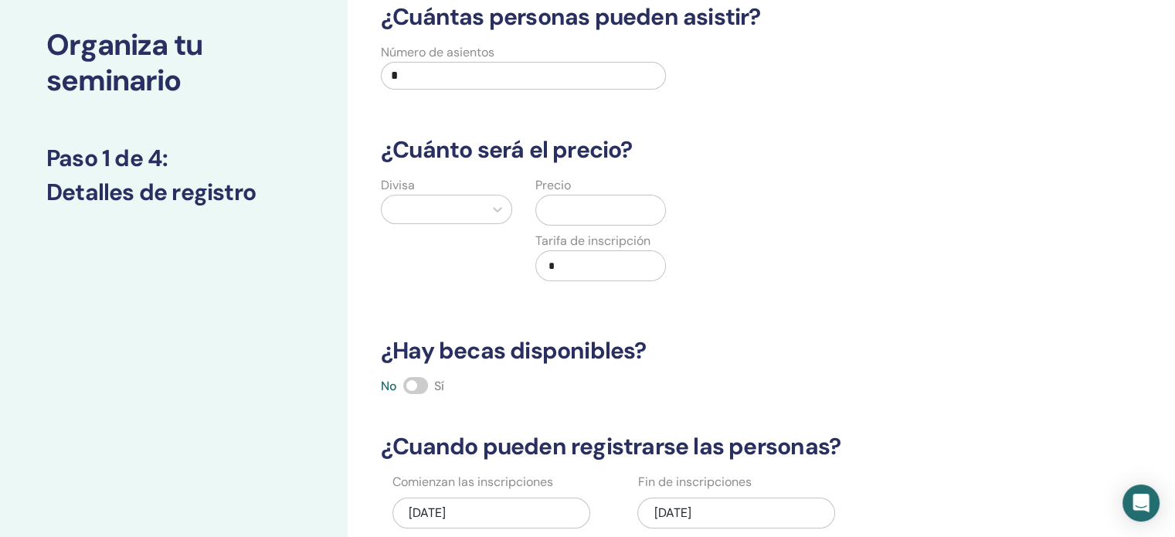
drag, startPoint x: 447, startPoint y: 70, endPoint x: 317, endPoint y: 91, distance: 131.4
click at [317, 91] on div "Organiza tu seminario Paso 1 de 4 : Detalles de registro ¿Cuántas personas pued…" at bounding box center [587, 401] width 1175 height 870
type input "*"
click at [500, 212] on icon at bounding box center [497, 209] width 15 height 15
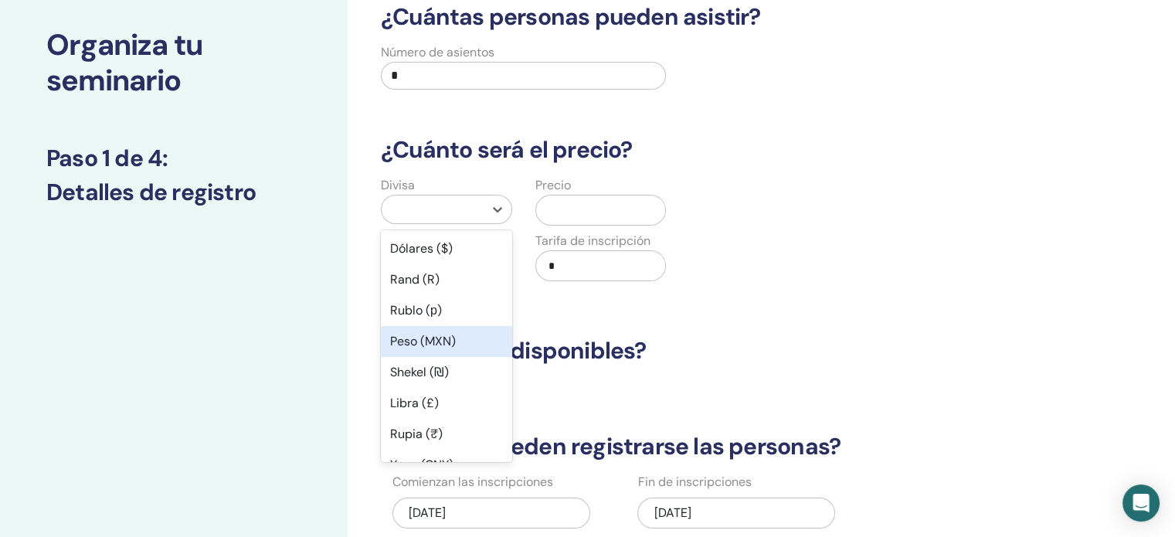
click at [476, 332] on div "Peso (MXN)" at bounding box center [446, 341] width 131 height 31
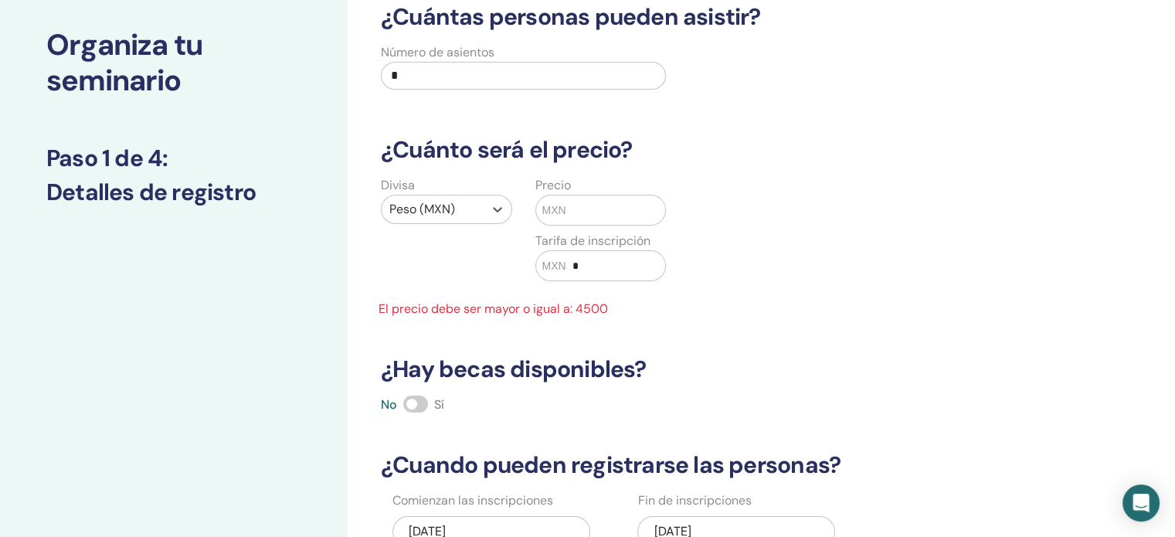
click at [566, 205] on input "text" at bounding box center [615, 209] width 99 height 29
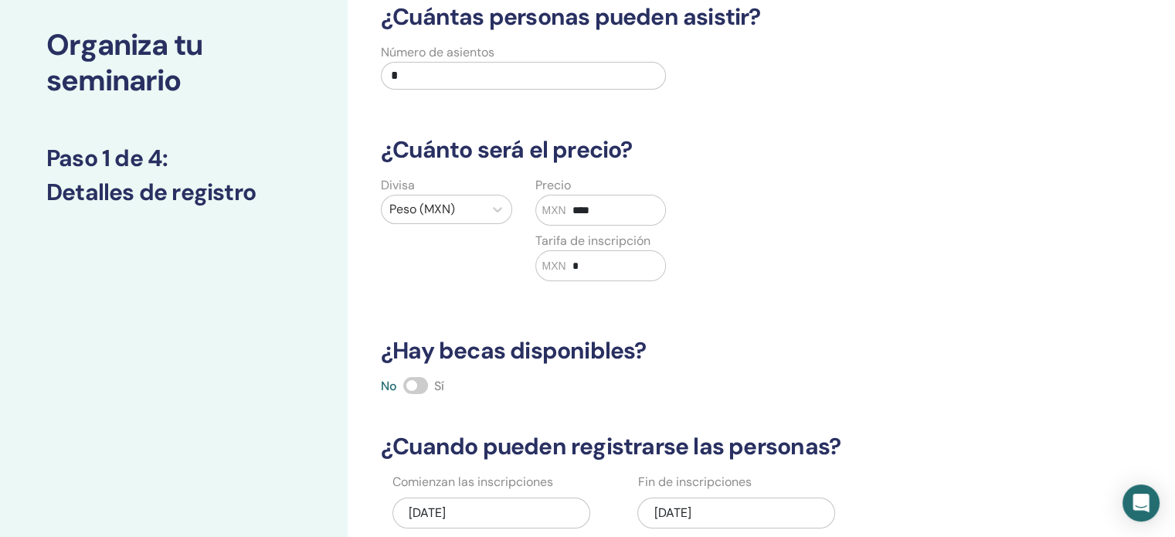
type input "****"
click at [613, 266] on input "*" at bounding box center [615, 265] width 99 height 29
type input "*"
type input "***"
click at [911, 334] on div "¿Cuántas personas pueden asistir? Número de asientos * ¿Cuánto será el precio? …" at bounding box center [689, 311] width 635 height 616
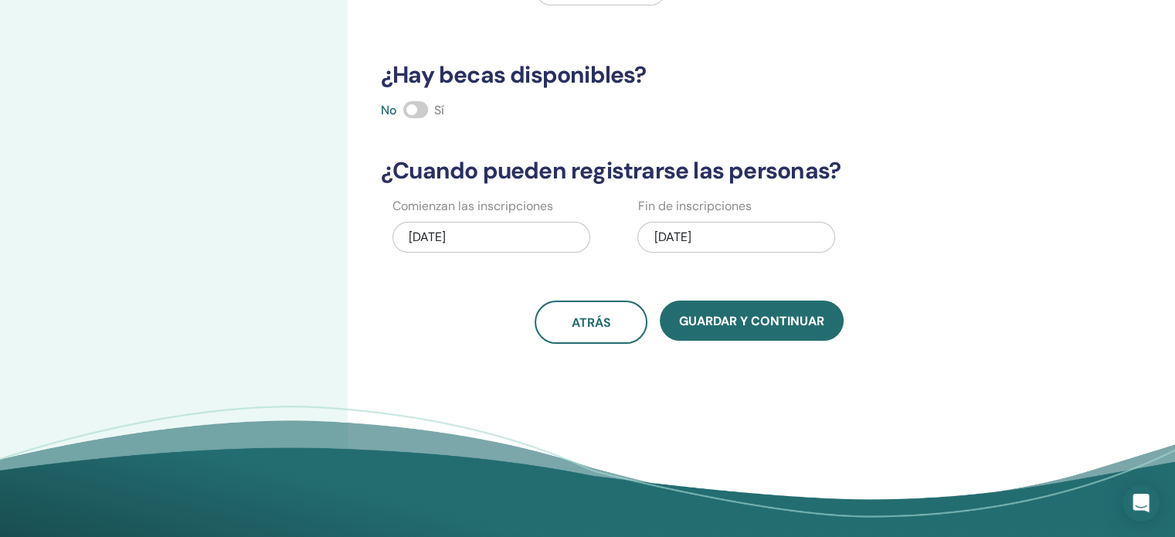
scroll to position [392, 0]
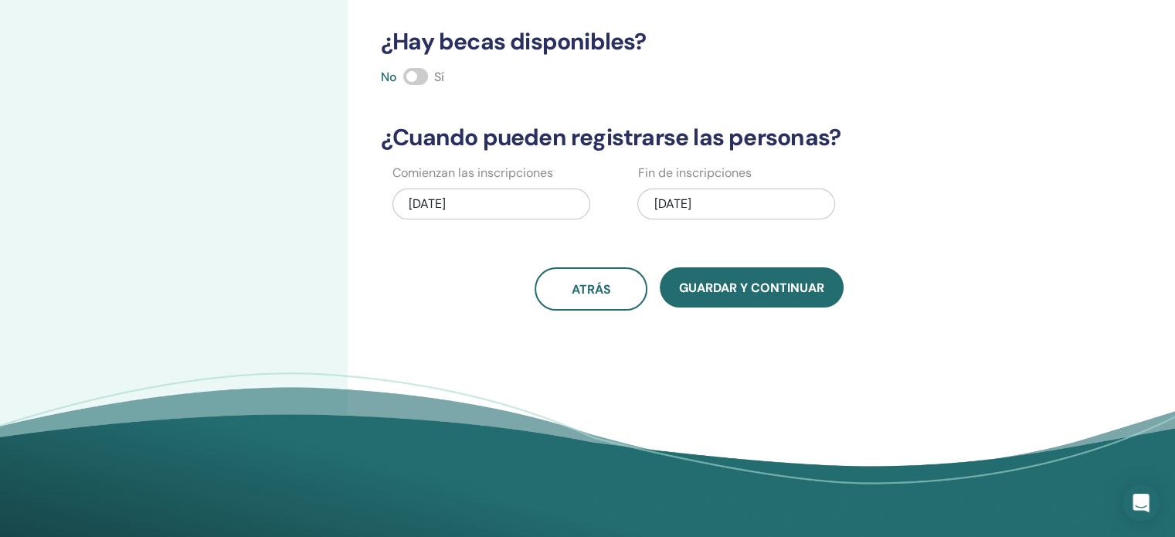
click at [780, 204] on div "09/02/2025" at bounding box center [736, 203] width 198 height 31
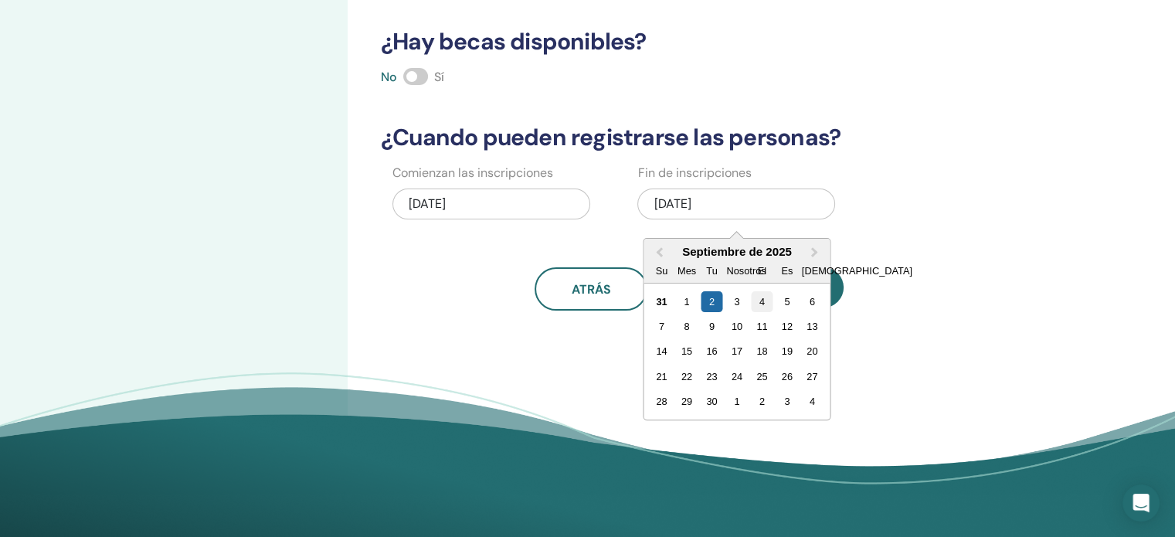
click at [762, 302] on font "4" at bounding box center [761, 302] width 5 height 12
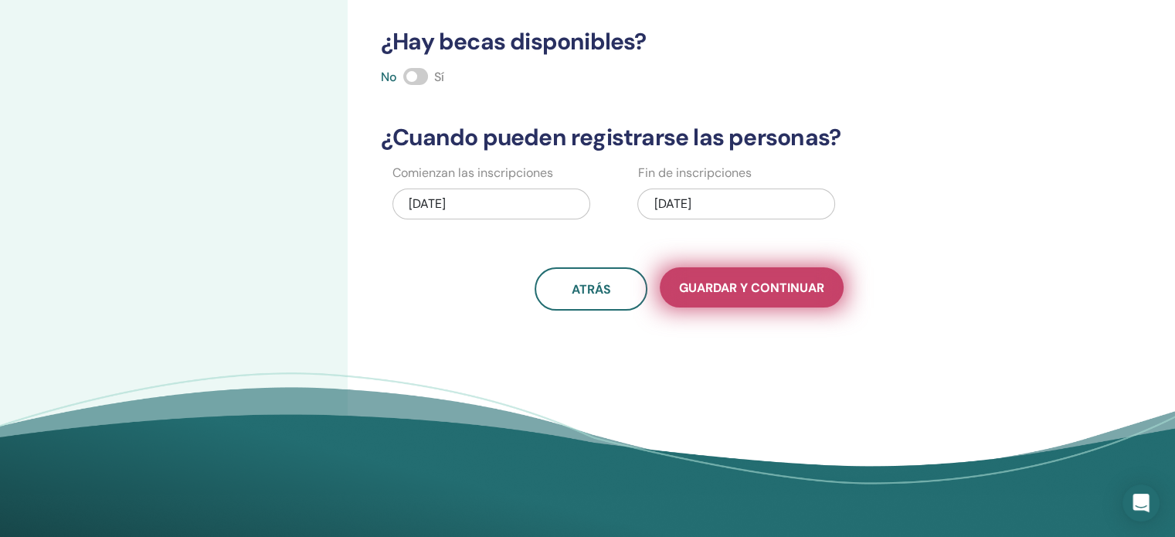
click at [776, 290] on font "Guardar y continuar" at bounding box center [751, 288] width 145 height 16
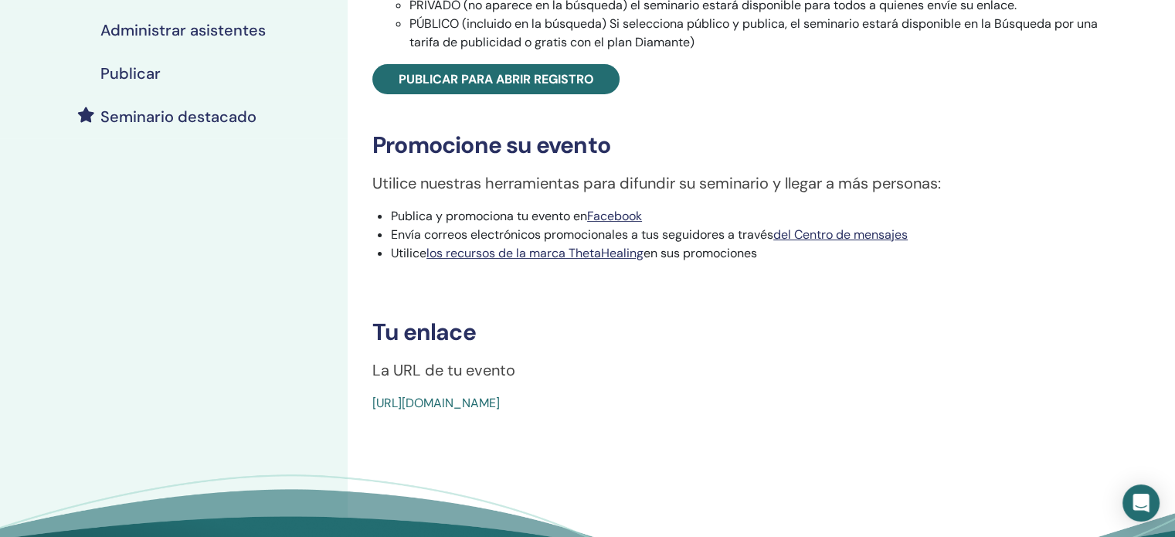
scroll to position [386, 0]
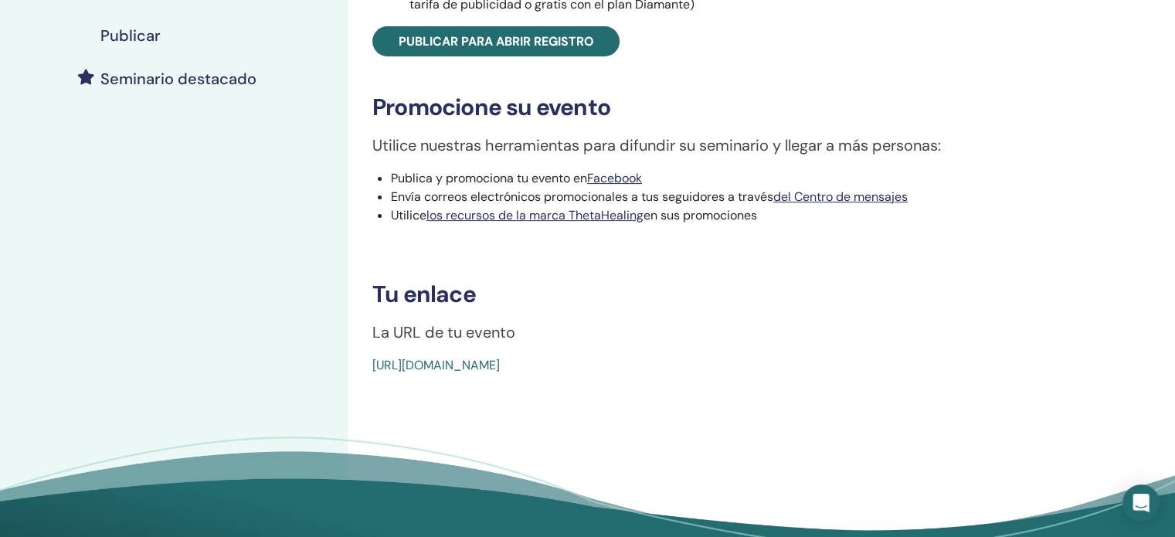
drag, startPoint x: 754, startPoint y: 369, endPoint x: 324, endPoint y: 381, distance: 429.6
click at [324, 381] on div "Mis seminarios ADN básico 31 de agosto de 2025 Detalles del evento Programa del…" at bounding box center [587, 127] width 1175 height 928
click at [995, 359] on div "https://www.thetahealing.com/seminario-376239-detalles.html" at bounding box center [739, 365] width 734 height 19
drag, startPoint x: 800, startPoint y: 370, endPoint x: 365, endPoint y: 370, distance: 434.9
click at [362, 371] on div "ADN básico Tipo de evento En persona Estado del evento No publicado Inscripcion…" at bounding box center [739, 37] width 765 height 674
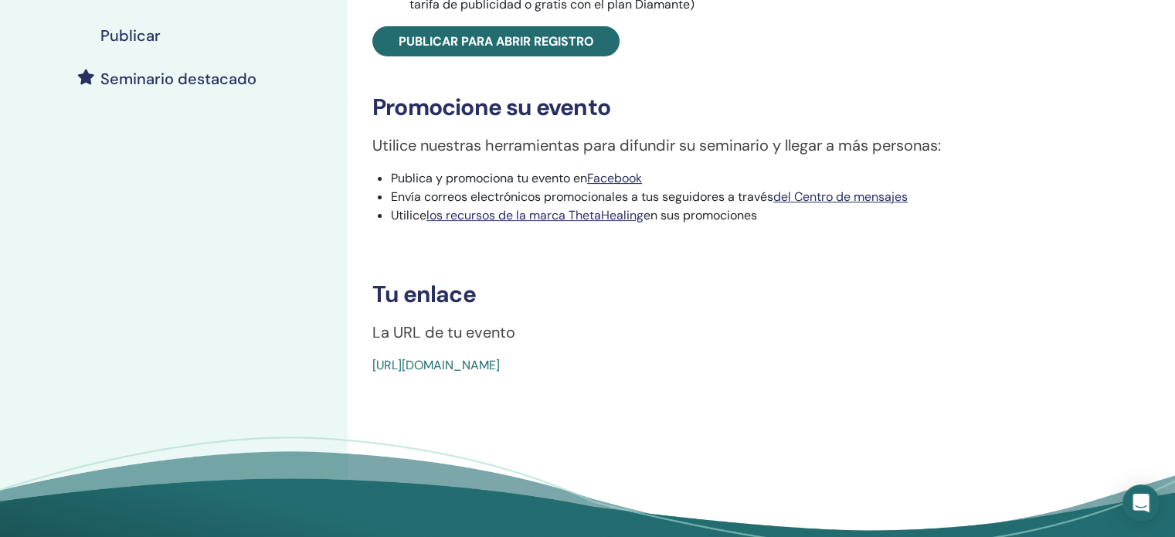
drag, startPoint x: 378, startPoint y: 365, endPoint x: 952, endPoint y: 367, distance: 573.2
click at [952, 367] on div "https://www.thetahealing.com/seminario-376239-detalles.html" at bounding box center [678, 365] width 612 height 19
drag, startPoint x: 698, startPoint y: 366, endPoint x: 745, endPoint y: 382, distance: 49.6
click at [745, 382] on div "ADN básico Tipo de evento En persona Estado del evento No publicado Inscripcion…" at bounding box center [739, 127] width 783 height 928
drag, startPoint x: 711, startPoint y: 364, endPoint x: 754, endPoint y: 379, distance: 45.9
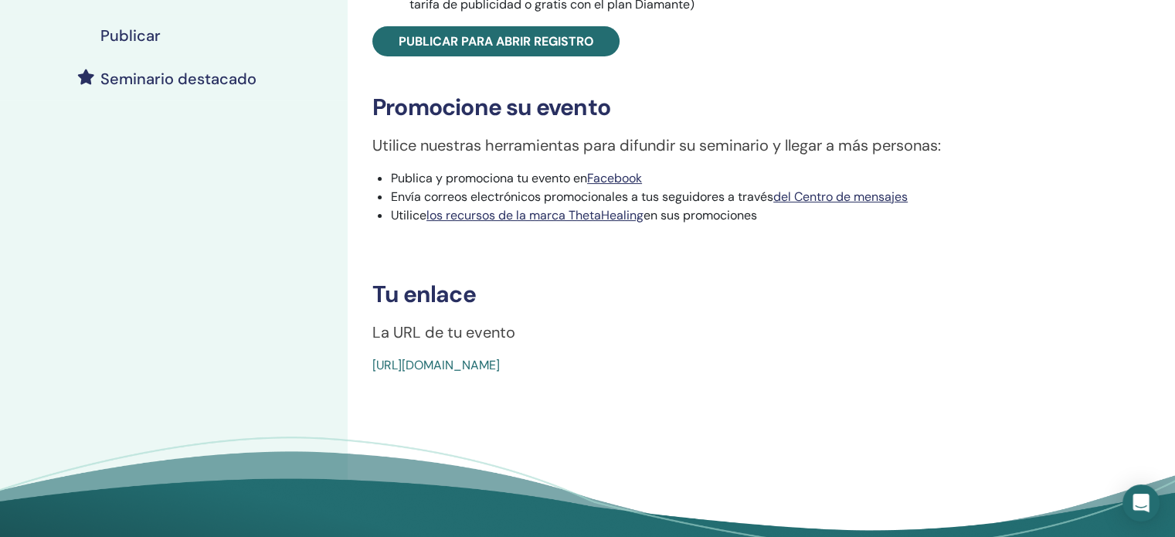
click at [759, 378] on div "ADN básico Tipo de evento En persona Estado del evento No publicado Inscripcion…" at bounding box center [739, 127] width 783 height 928
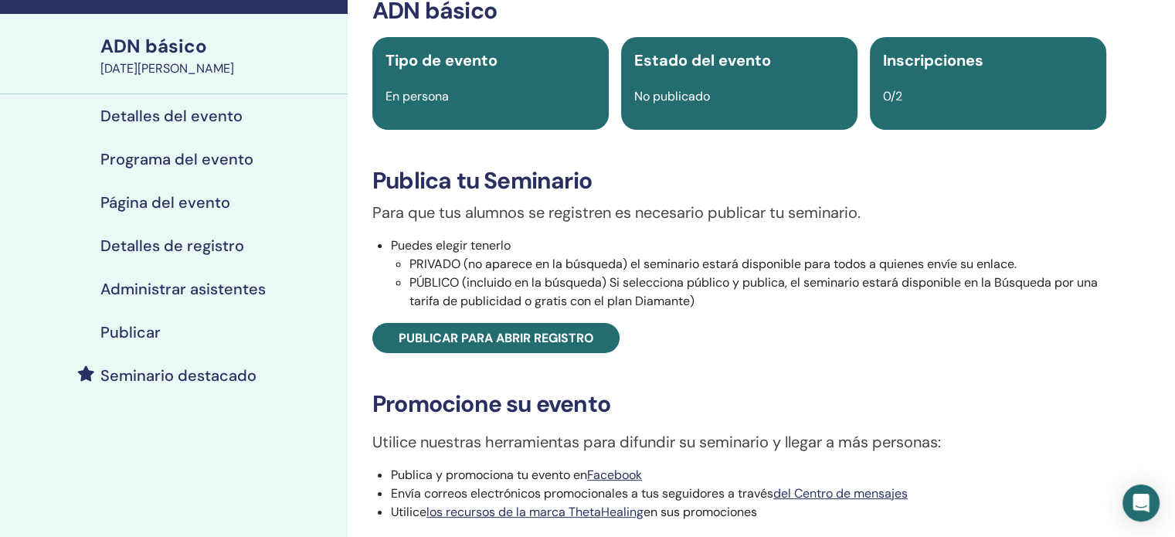
scroll to position [77, 0]
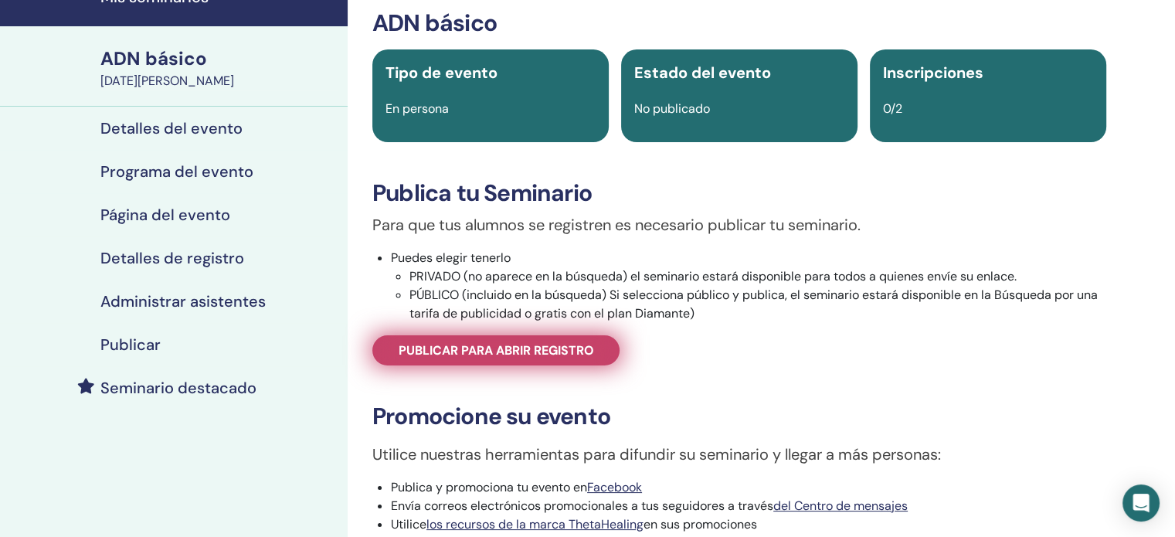
click at [550, 348] on font "Publicar para abrir registro" at bounding box center [496, 350] width 195 height 16
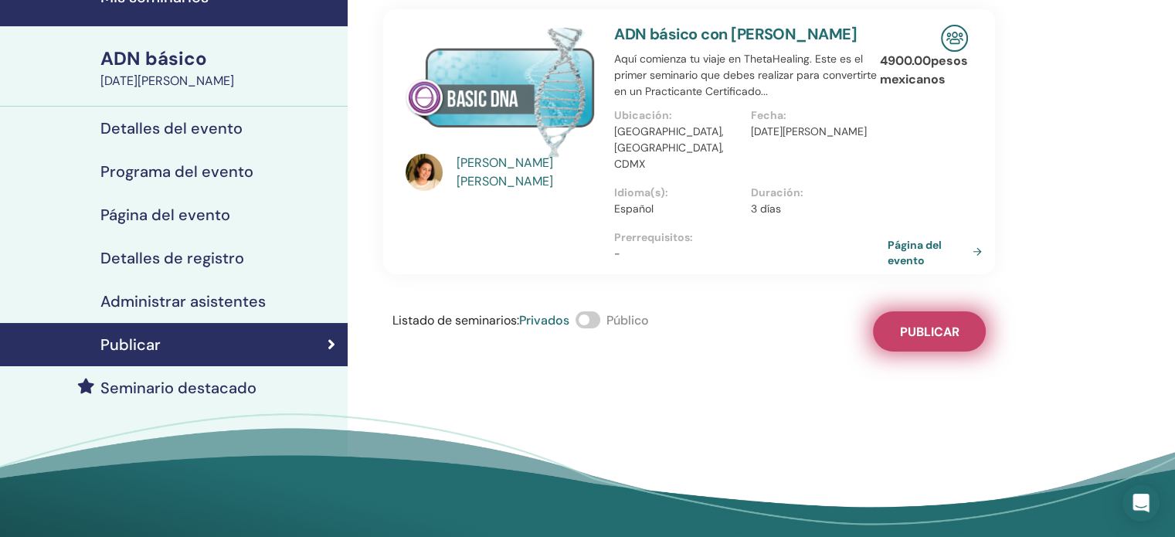
click at [914, 311] on button "Publicar" at bounding box center [929, 331] width 113 height 40
